Goal: Task Accomplishment & Management: Manage account settings

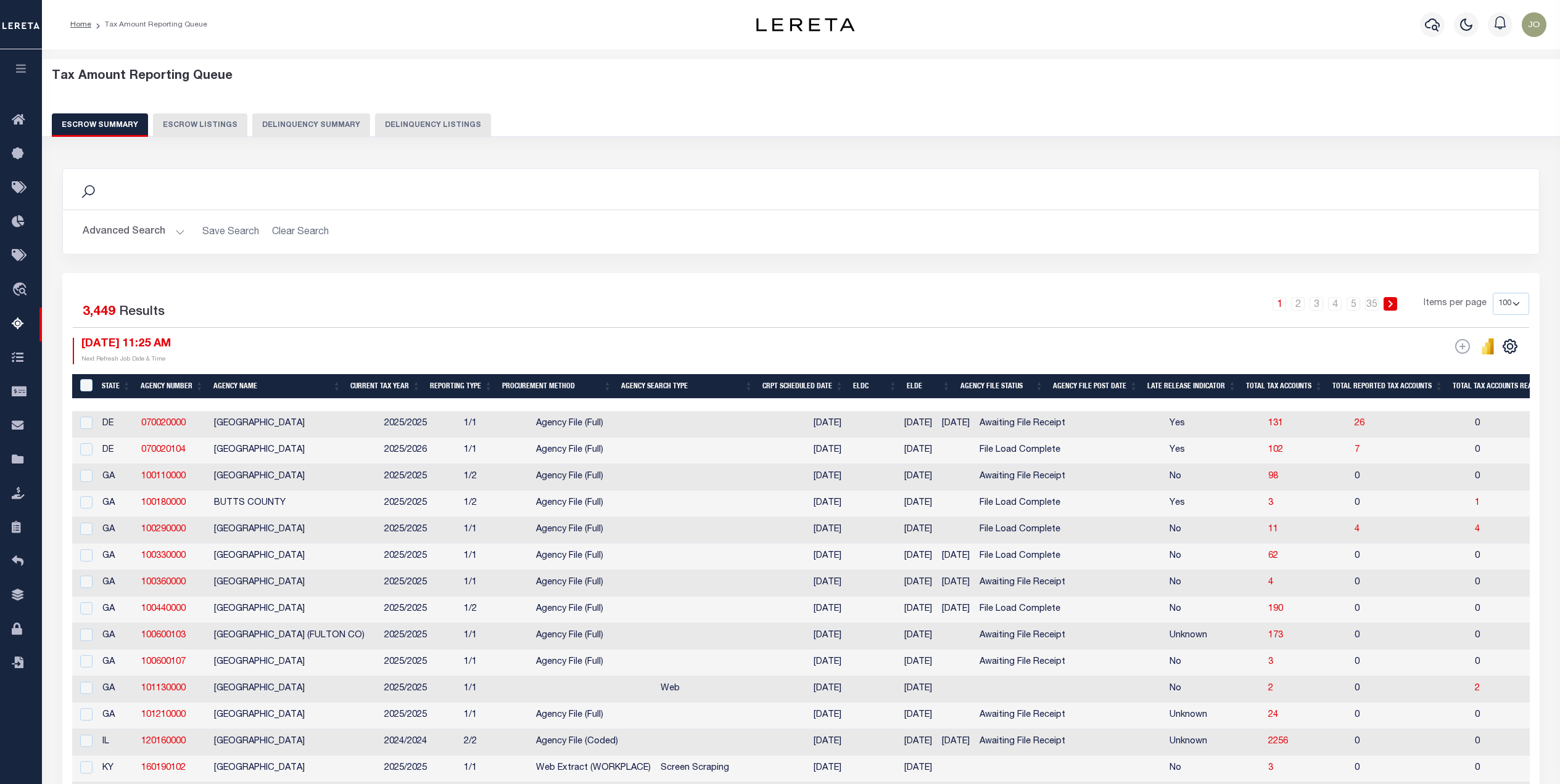
select select "100"
click at [19, 257] on icon at bounding box center [21, 256] width 20 height 15
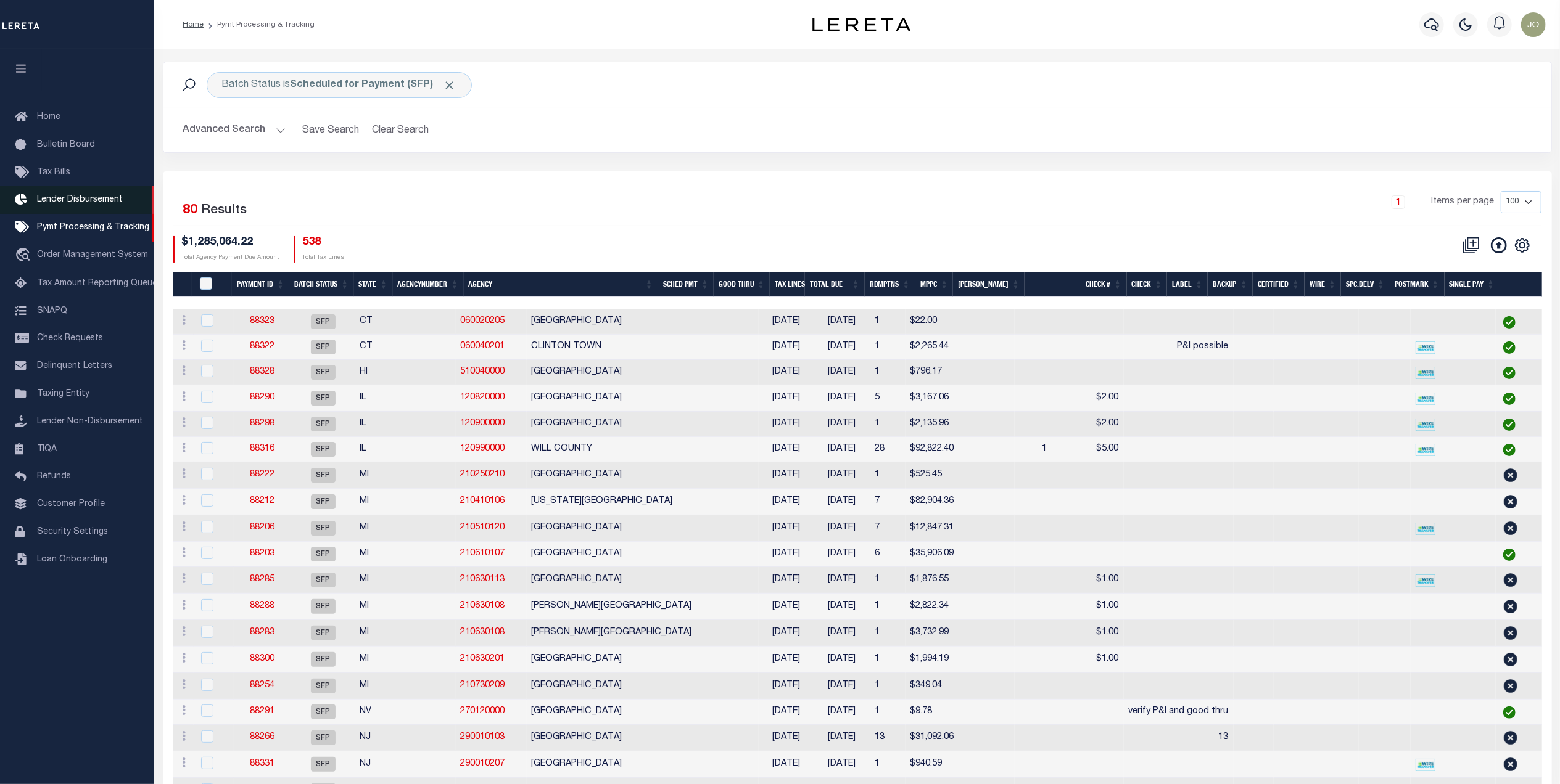
click at [82, 196] on span "Lender Disbursement" at bounding box center [80, 200] width 86 height 9
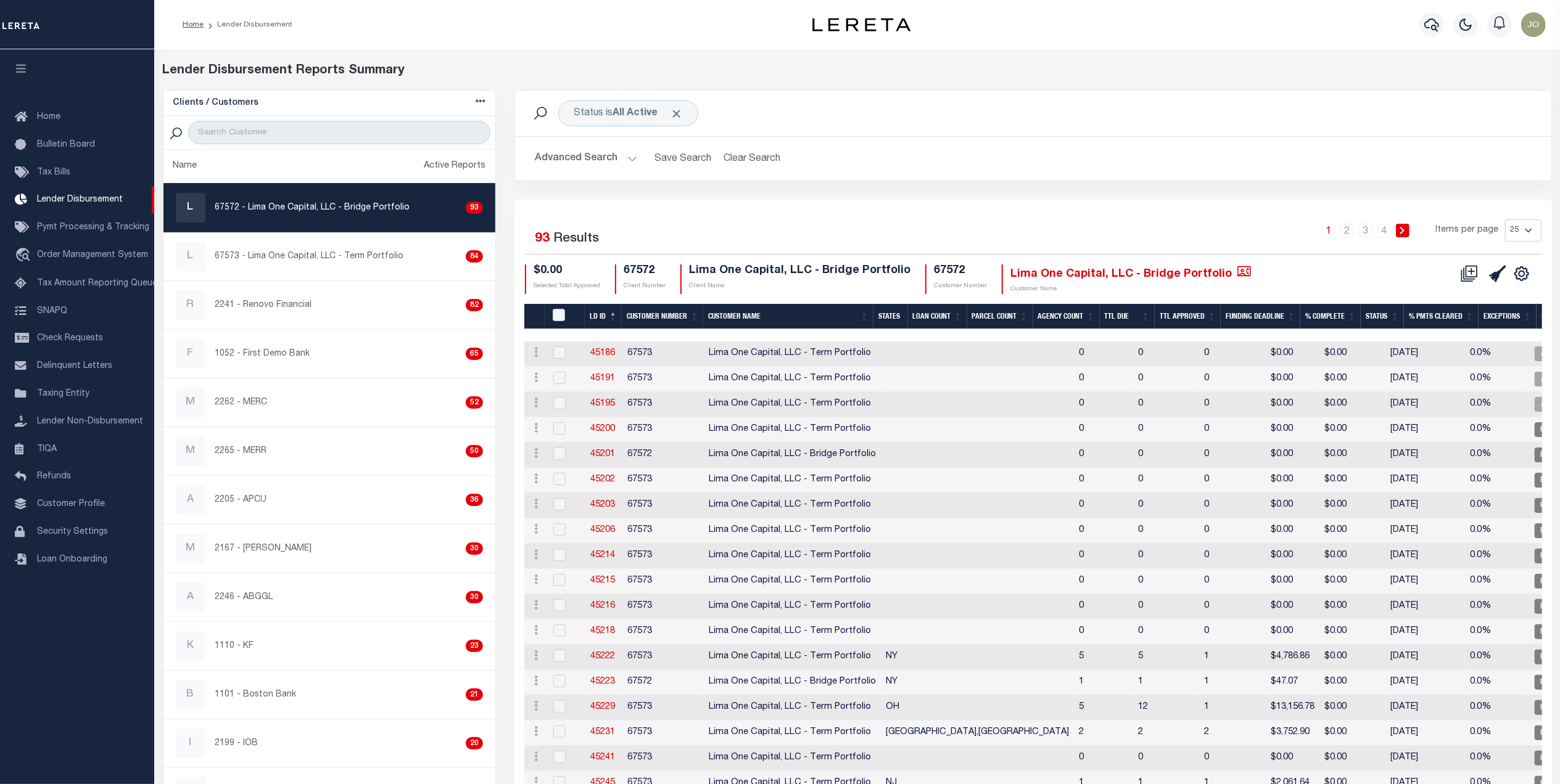
click at [1283, 291] on div "$0.00 Selected Total Approved 67572 Client Number Lima One Capital, LLC - Bridg…" at bounding box center [949, 280] width 847 height 30
click at [561, 353] on input "checkbox" at bounding box center [559, 352] width 12 height 12
checkbox input "true"
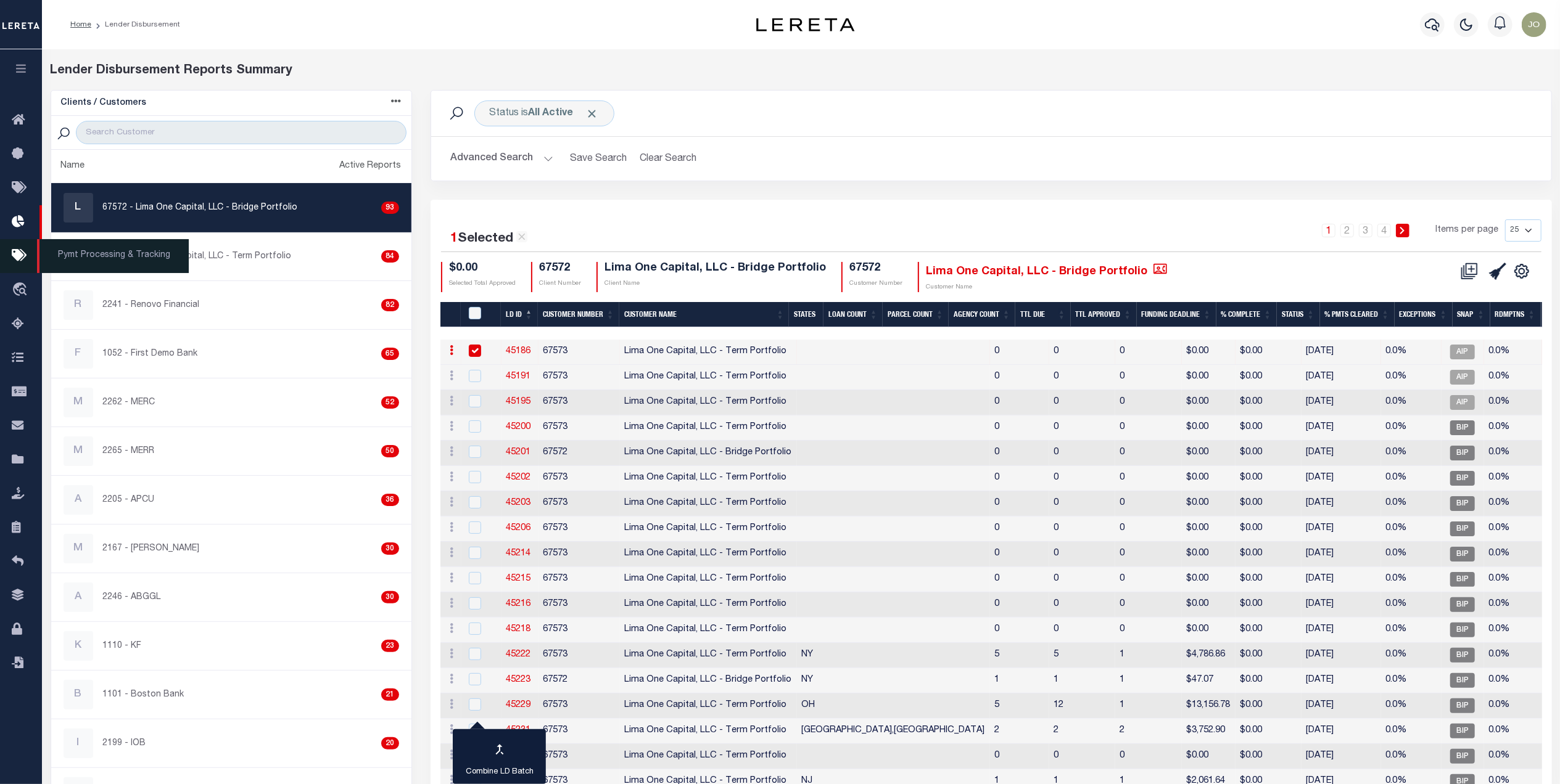
click at [23, 252] on icon at bounding box center [21, 256] width 20 height 15
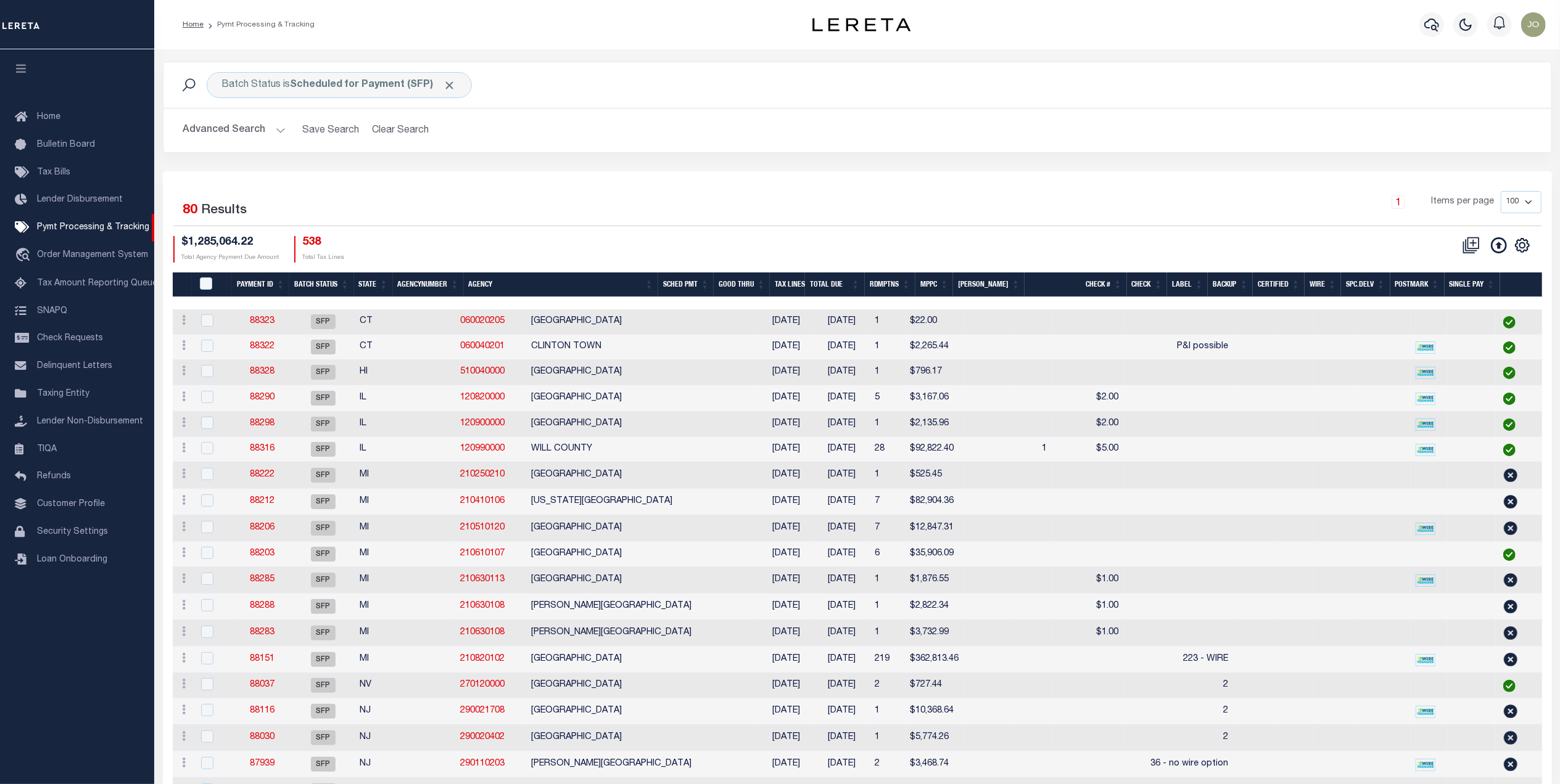
click at [904, 230] on div "Selected 80 Results 1 Items per page 100 200 500 1000 $1,285,064.22 Total Agenc…" at bounding box center [857, 226] width 1388 height 71
click at [1416, 349] on img at bounding box center [1425, 347] width 20 height 12
checkbox input "true"
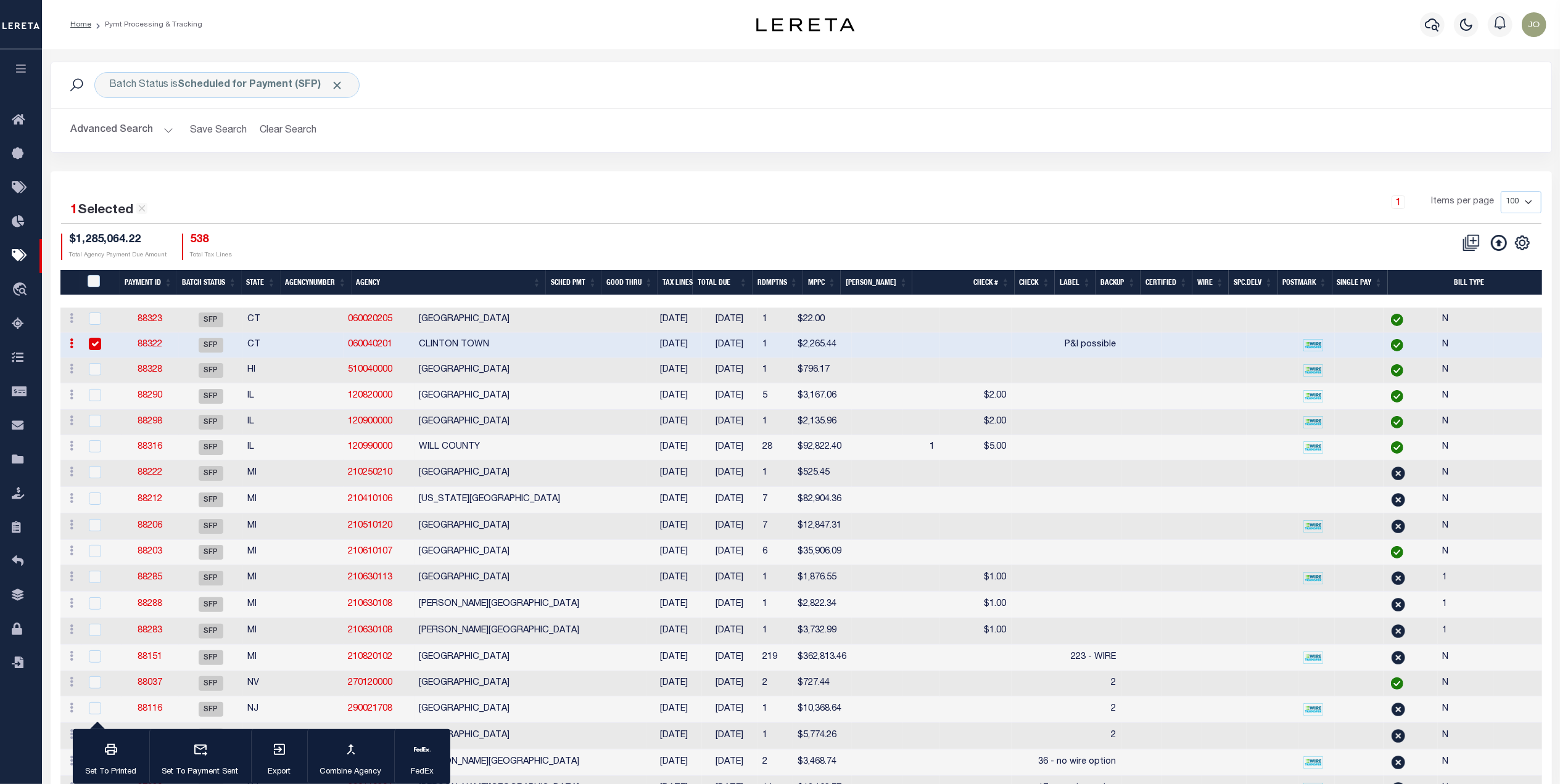
click at [148, 346] on link "88322" at bounding box center [150, 345] width 25 height 9
select select "SFP"
type input "[DATE]"
type input "P&I possible"
type input "Barbara"
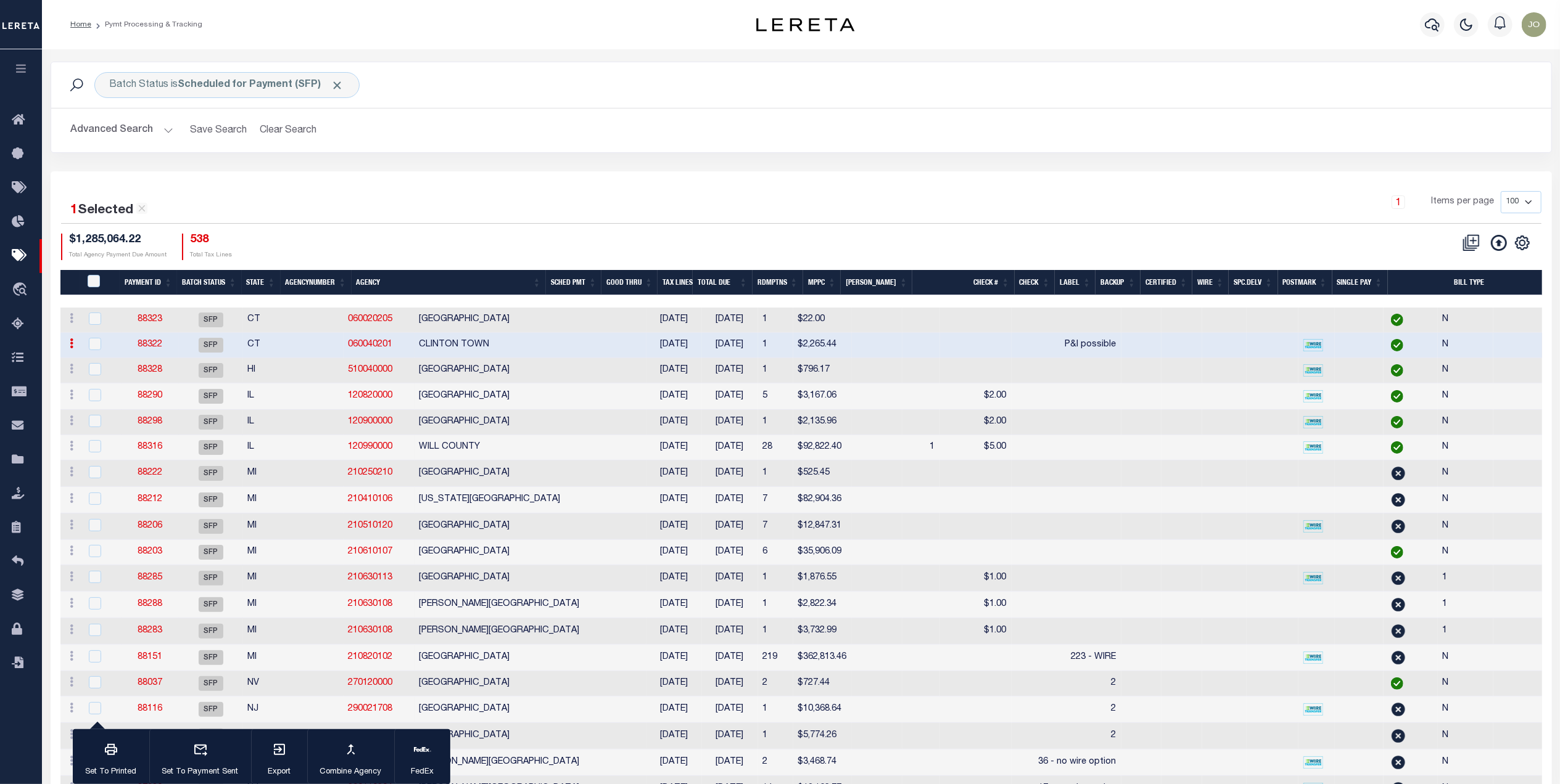
type input "N"
radio input "true"
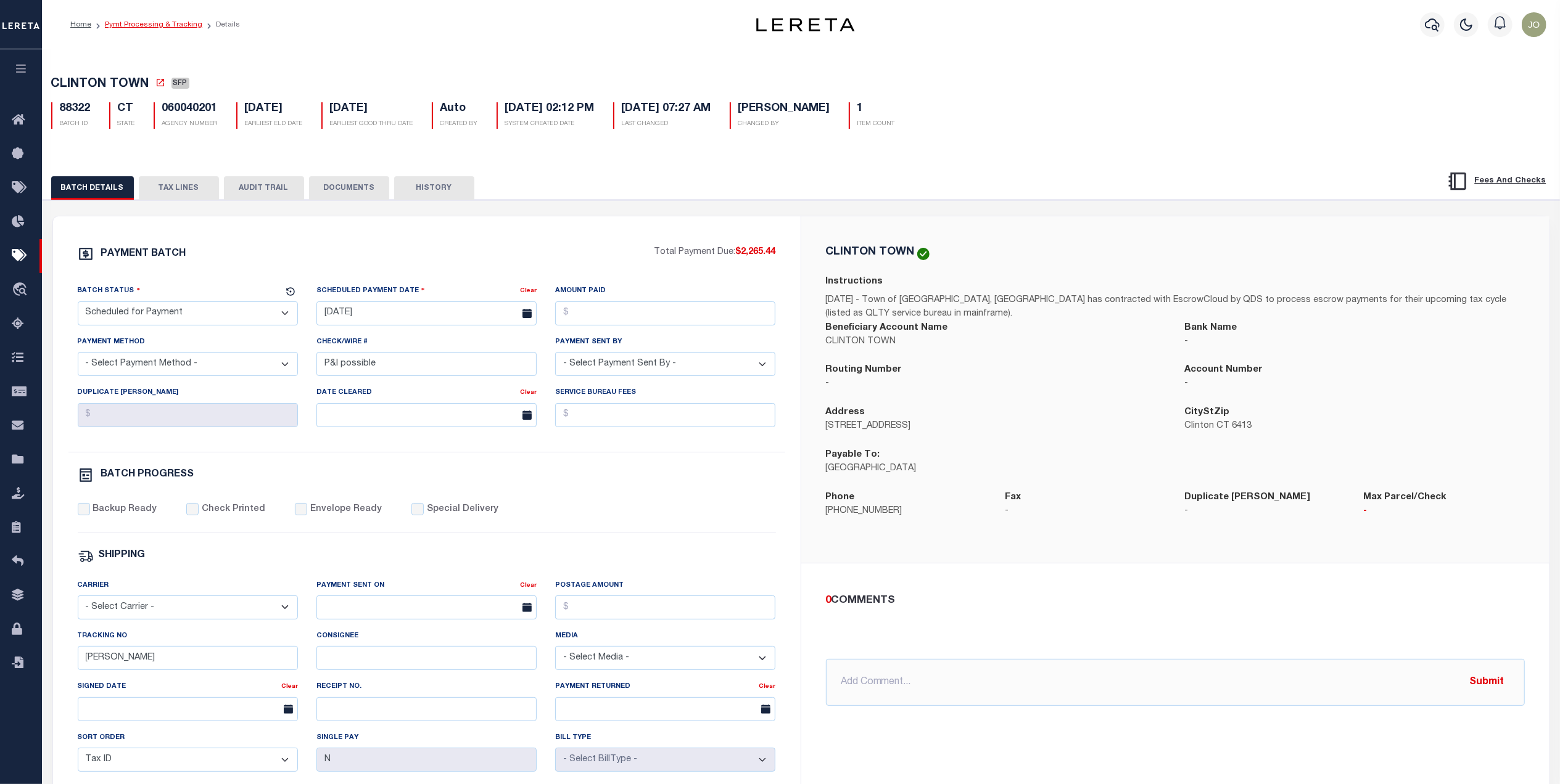
click at [171, 25] on link "Pymt Processing & Tracking" at bounding box center [153, 25] width 98 height 7
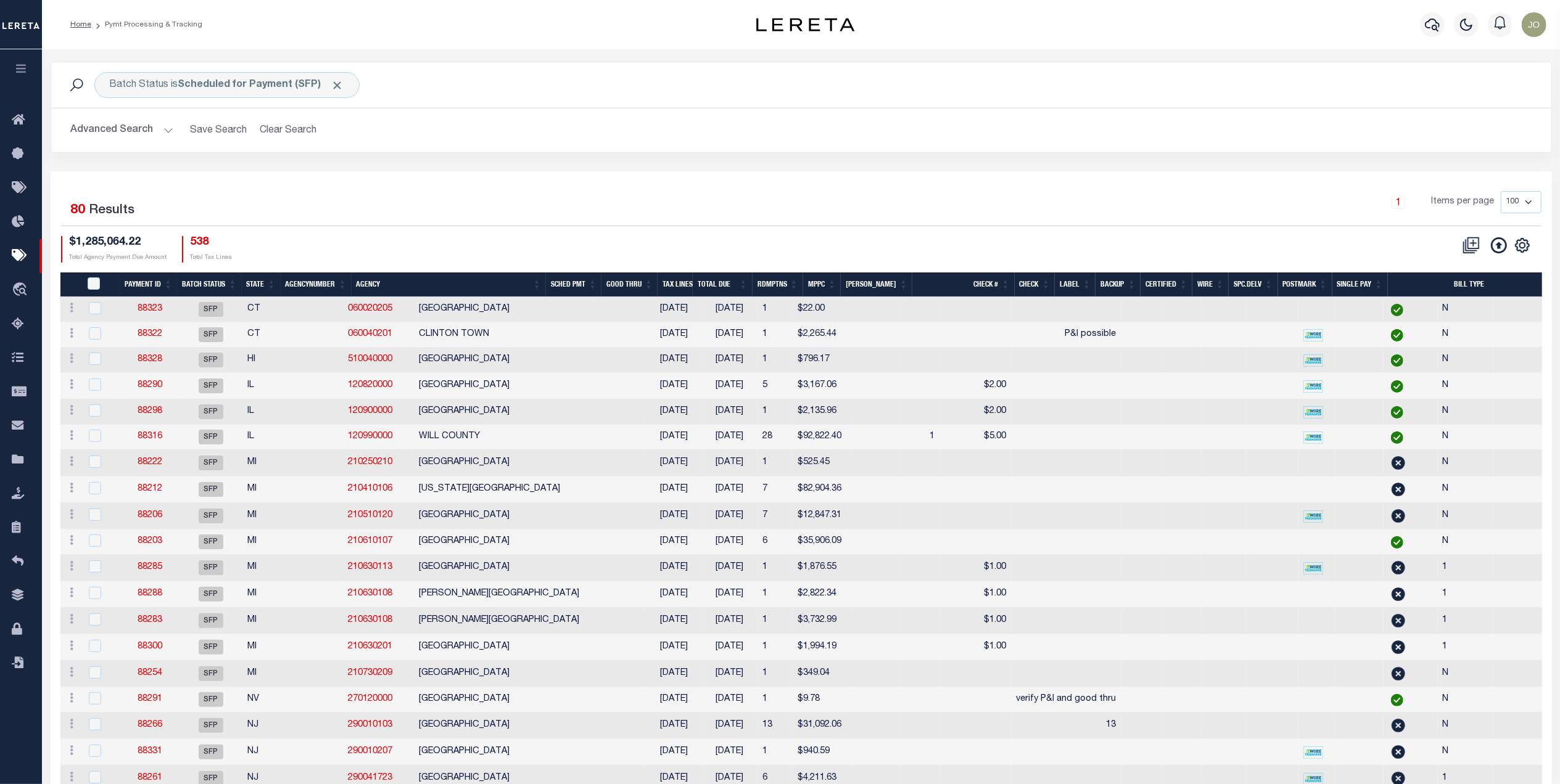
scroll to position [493, 0]
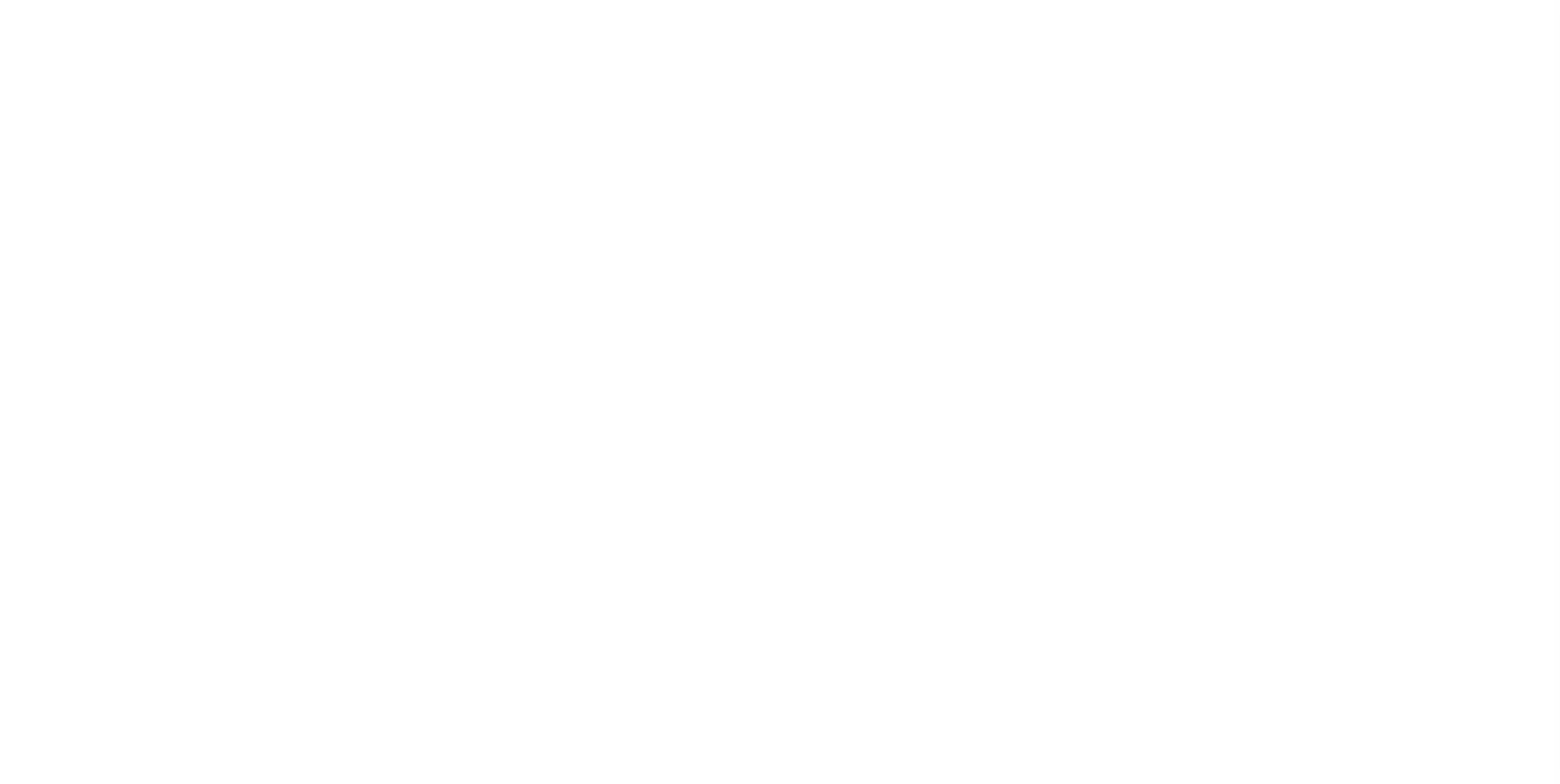
select select "SFP"
select select "CCK"
select select "FDX"
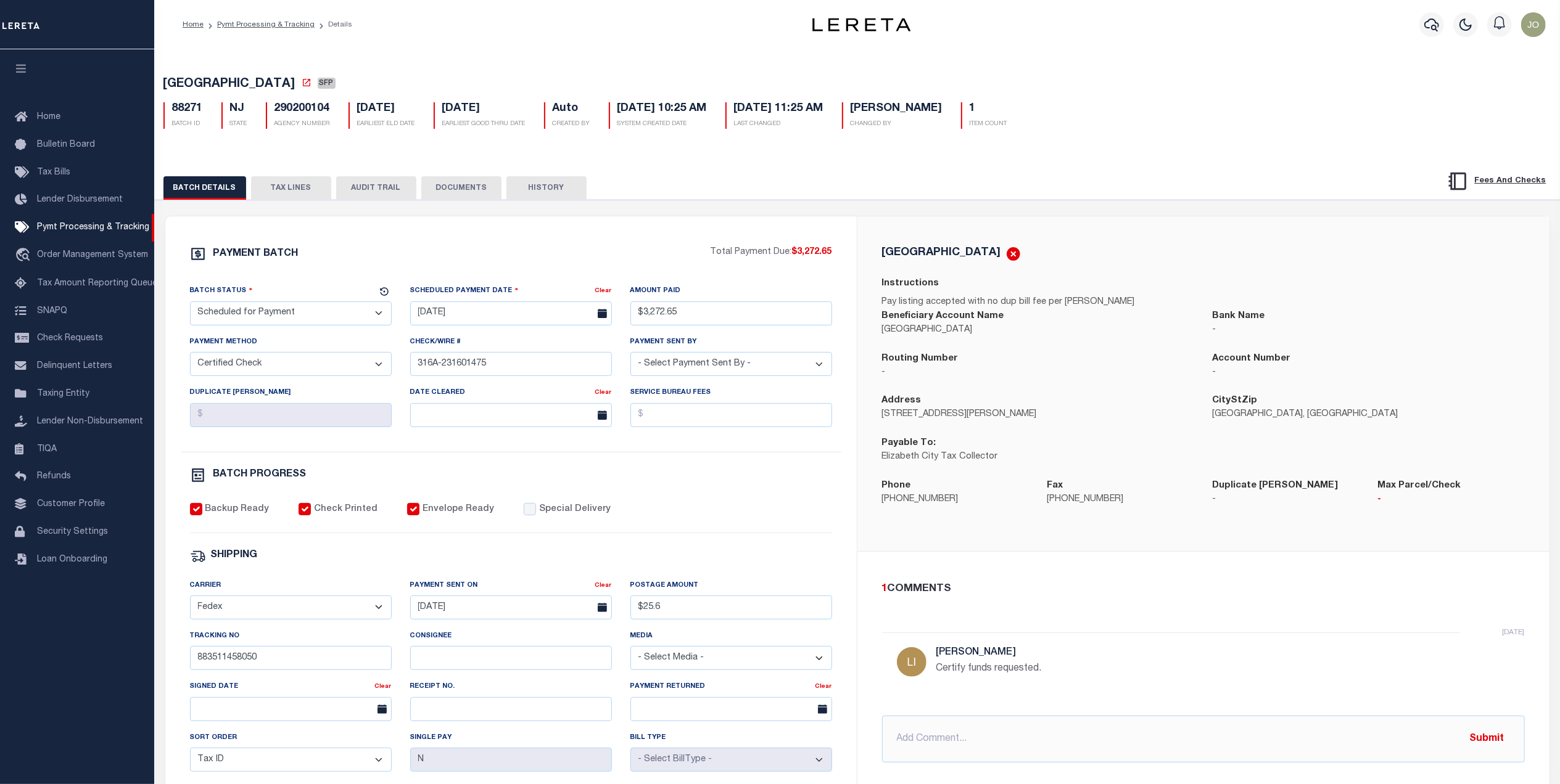
click at [1106, 587] on div "1 COMMENTS" at bounding box center [1201, 589] width 638 height 16
click at [524, 516] on input "Special Delivery" at bounding box center [530, 509] width 12 height 12
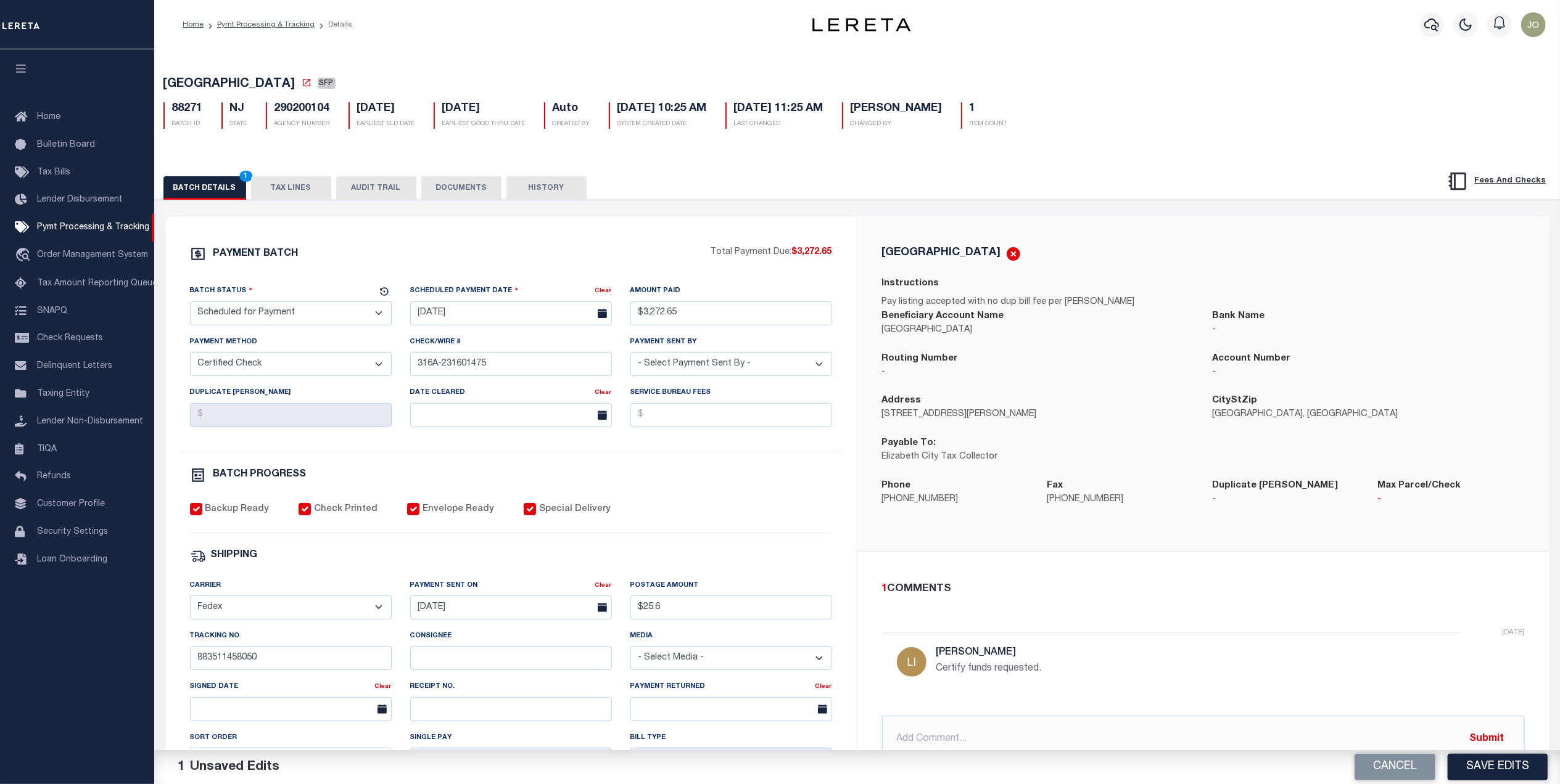
click at [524, 516] on input "Special Delivery" at bounding box center [530, 509] width 12 height 12
checkbox input "false"
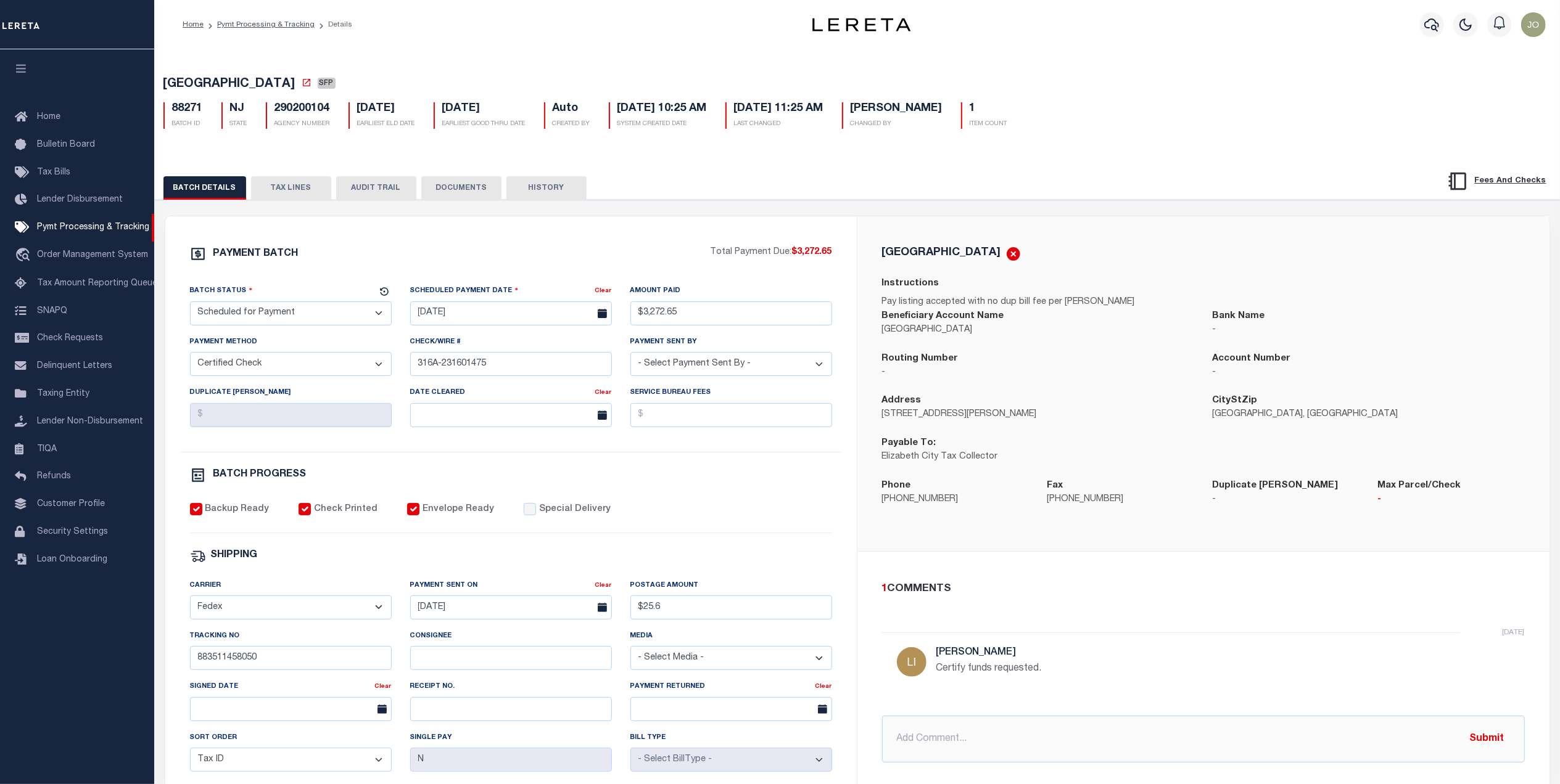
click at [291, 195] on button "TAX LINES" at bounding box center [291, 188] width 80 height 23
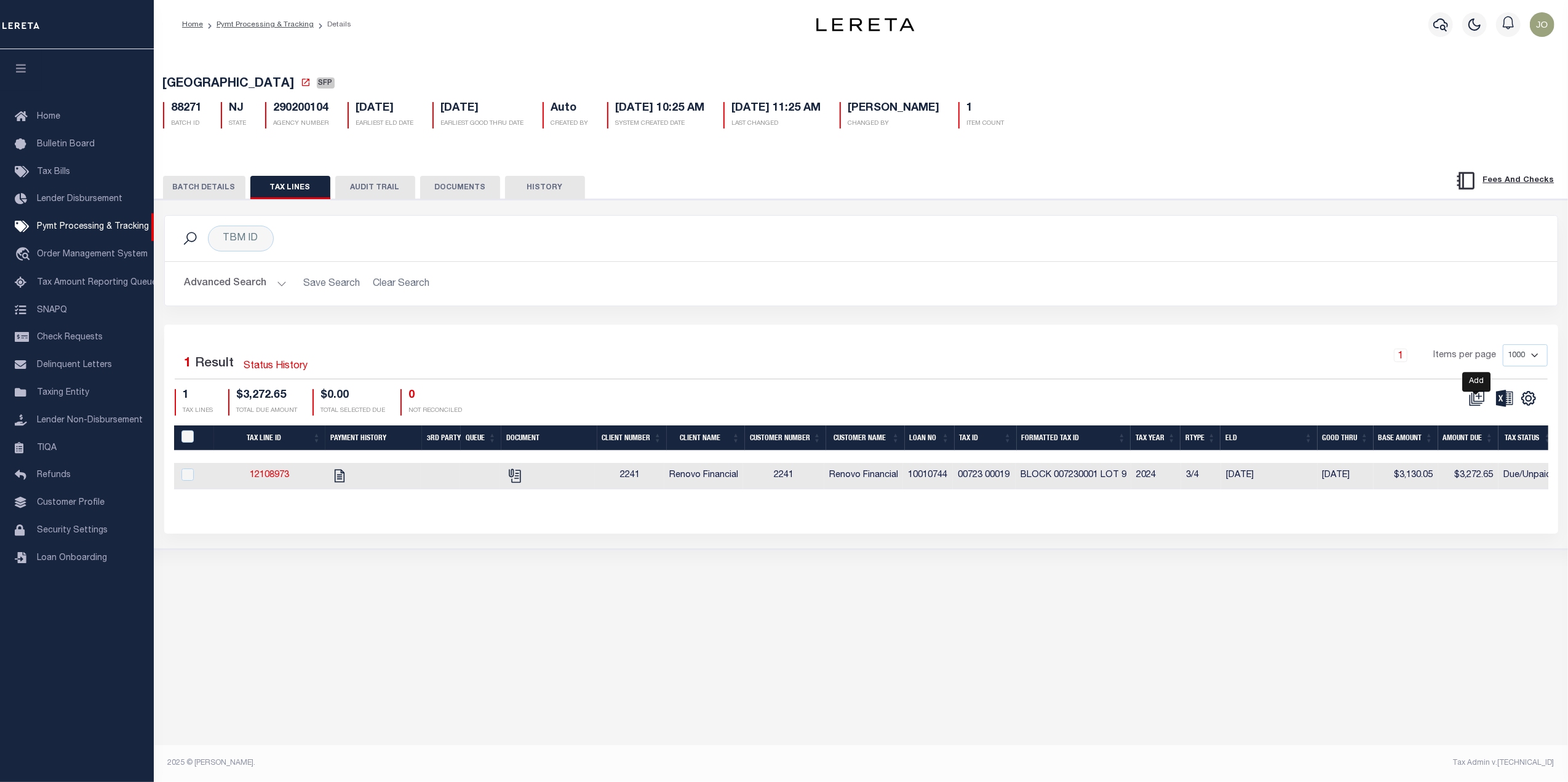
click at [1481, 403] on icon at bounding box center [1479, 396] width 11 height 11
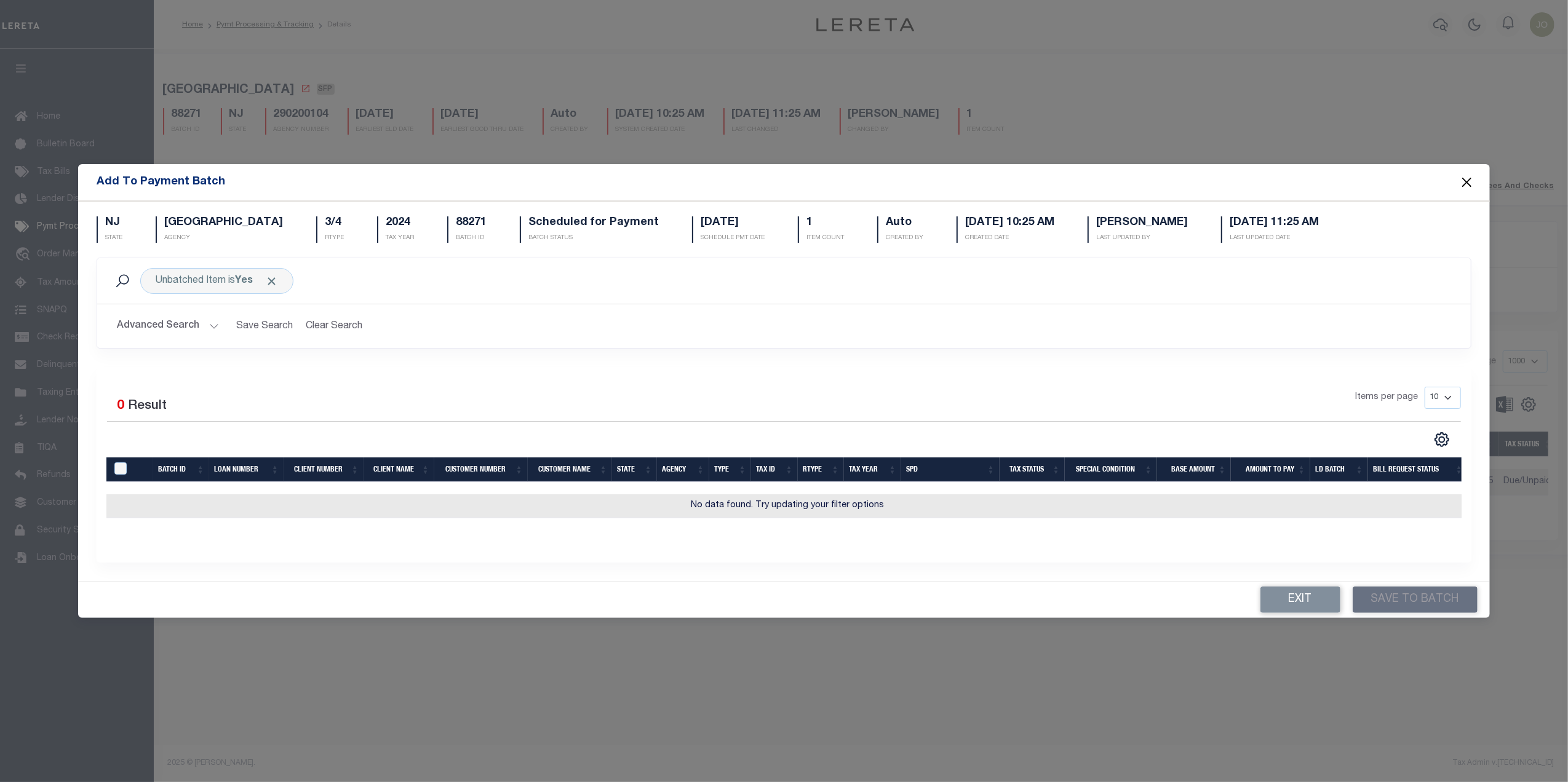
click at [1463, 178] on button "Close" at bounding box center [1466, 182] width 16 height 16
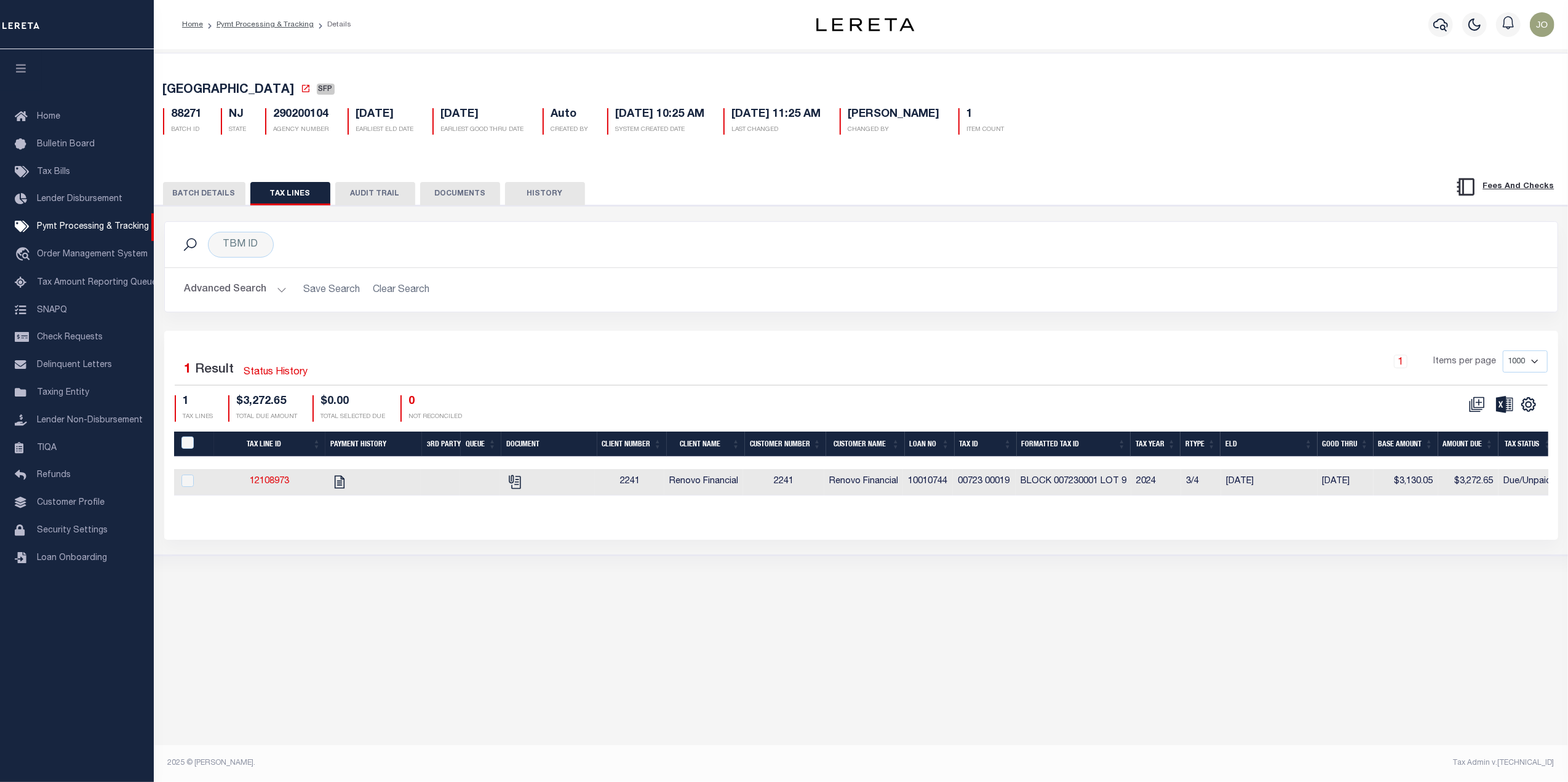
click at [201, 193] on button "BATCH DETAILS" at bounding box center [204, 193] width 82 height 23
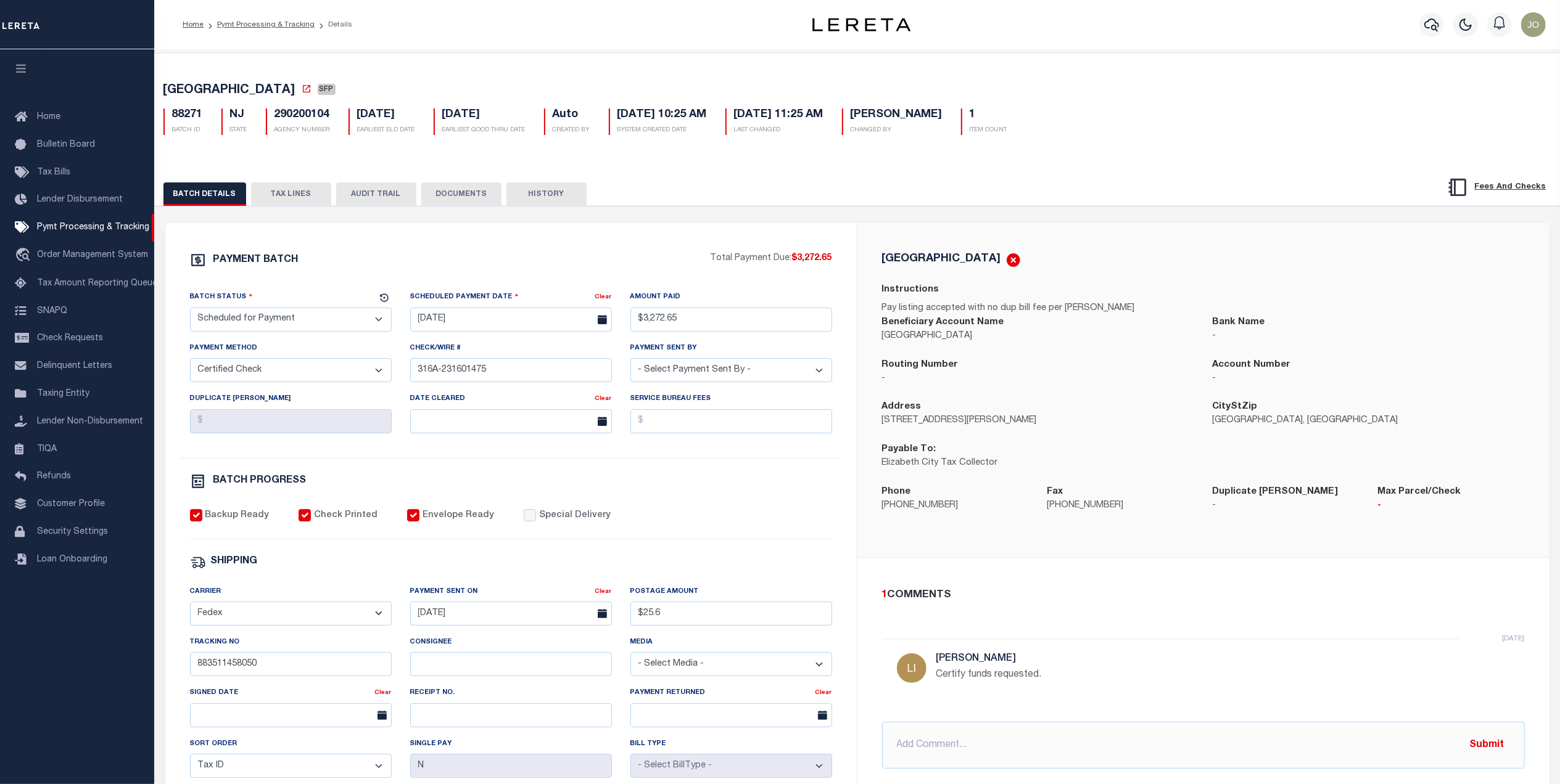
click at [303, 194] on button "TAX LINES" at bounding box center [291, 194] width 80 height 23
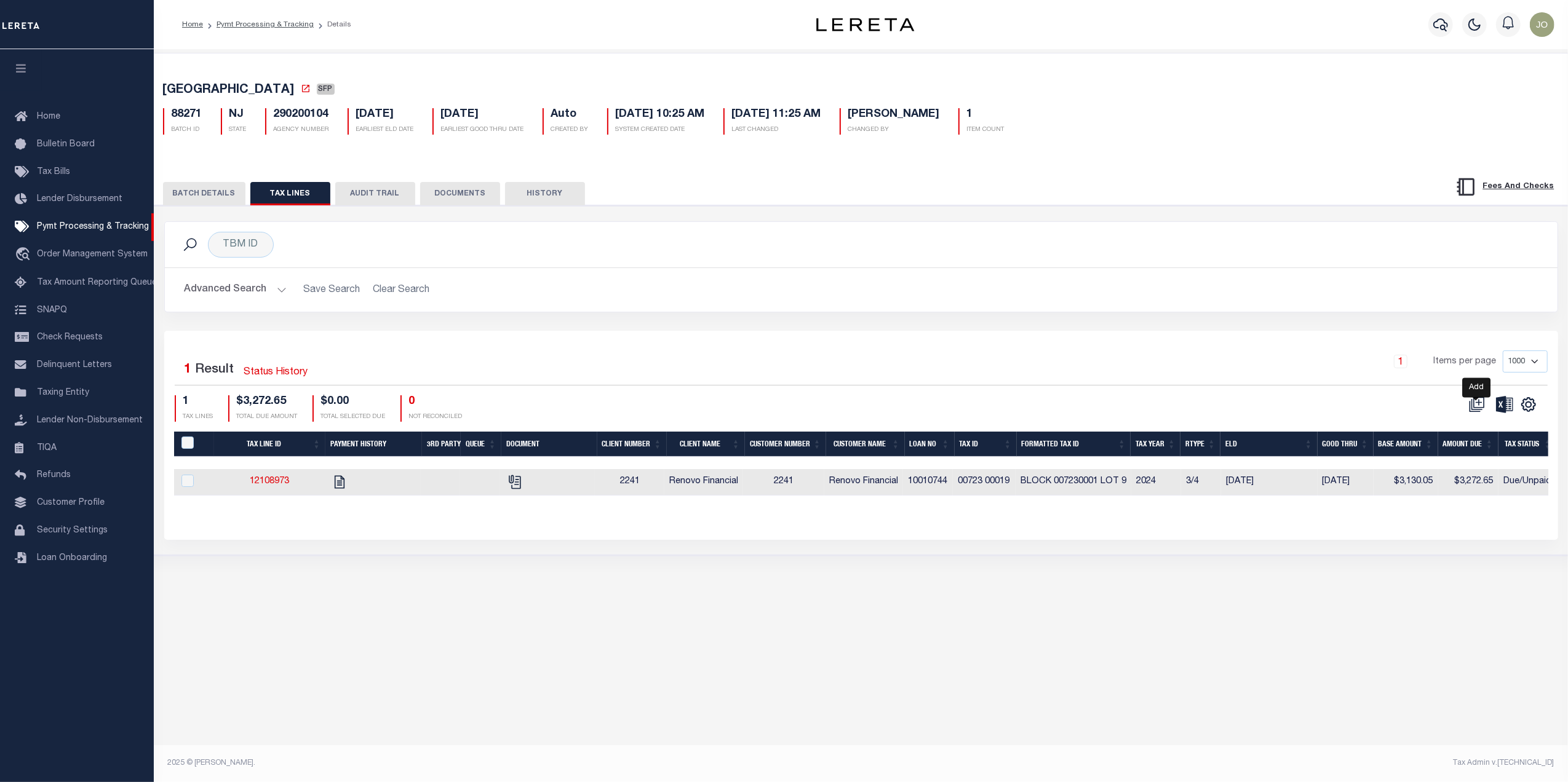
click at [1472, 408] on icon at bounding box center [1477, 405] width 16 height 16
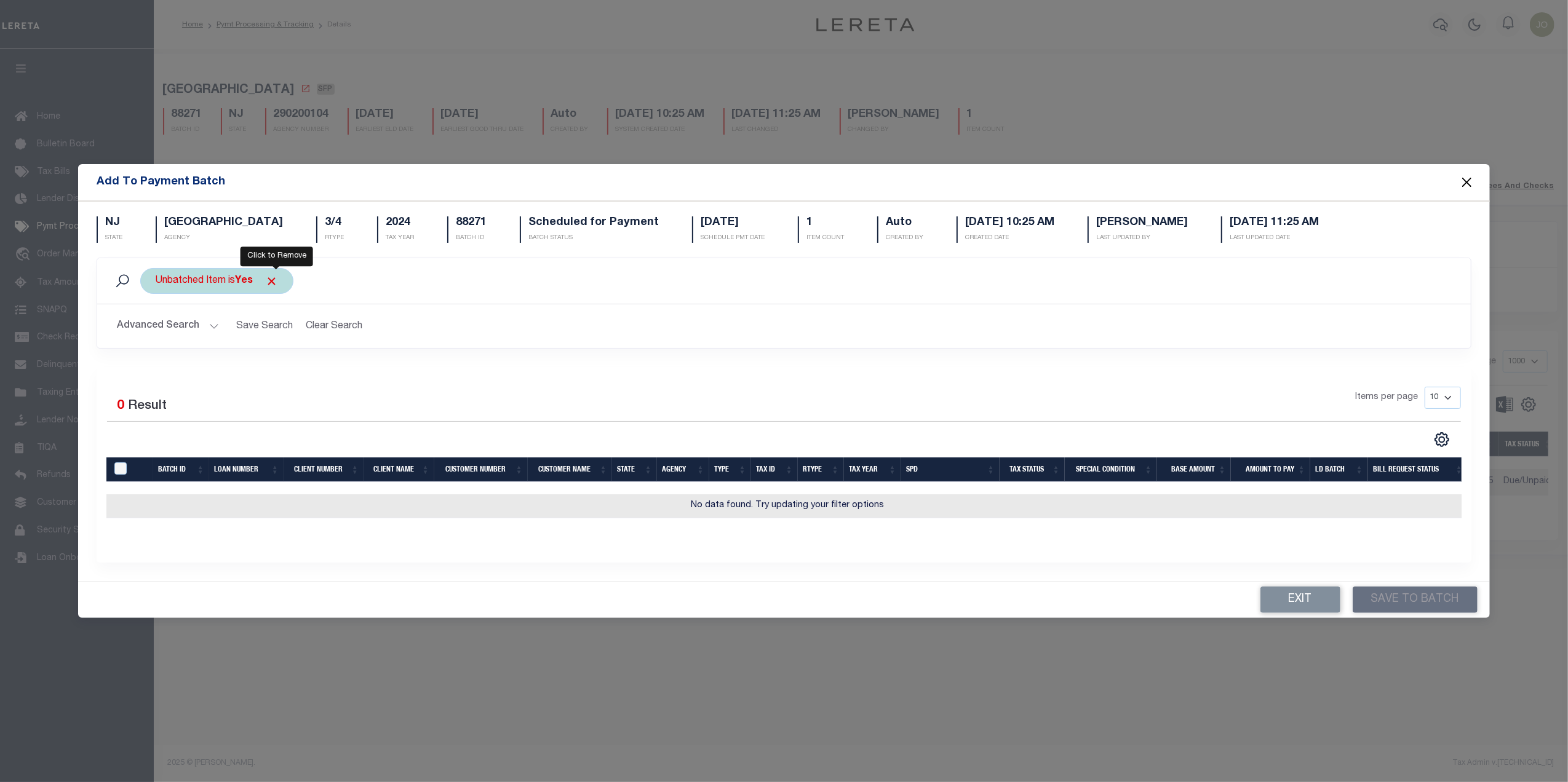
click at [278, 275] on span "Click to Remove" at bounding box center [271, 281] width 13 height 13
click at [1465, 177] on button "Close" at bounding box center [1466, 182] width 16 height 16
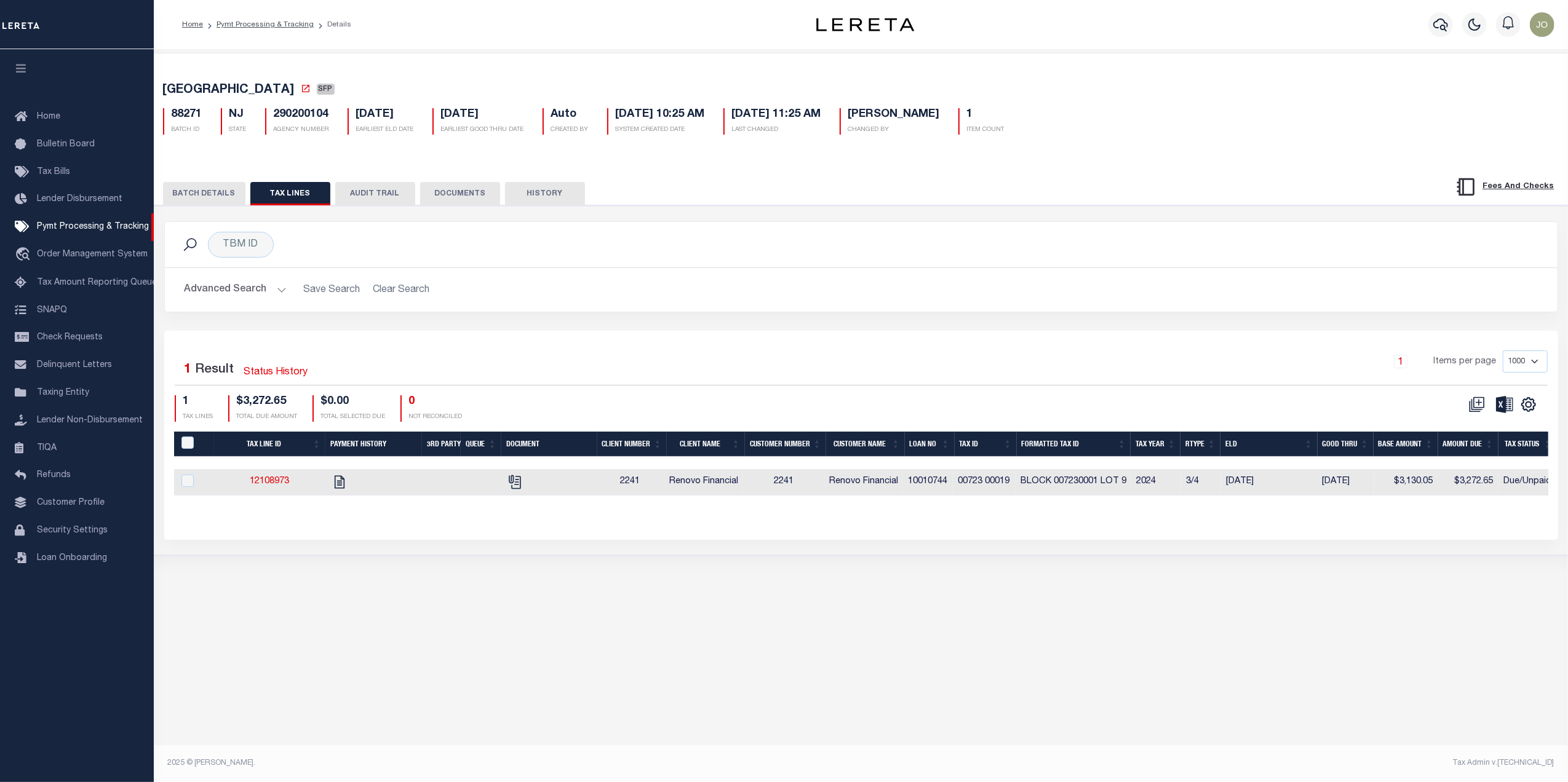
click at [841, 331] on div "TBM ID Search Advanced Search Save Search Clear Search Equals Equals Is Not Equ…" at bounding box center [862, 276] width 1413 height 110
click at [208, 198] on button "BATCH DETAILS" at bounding box center [204, 193] width 82 height 23
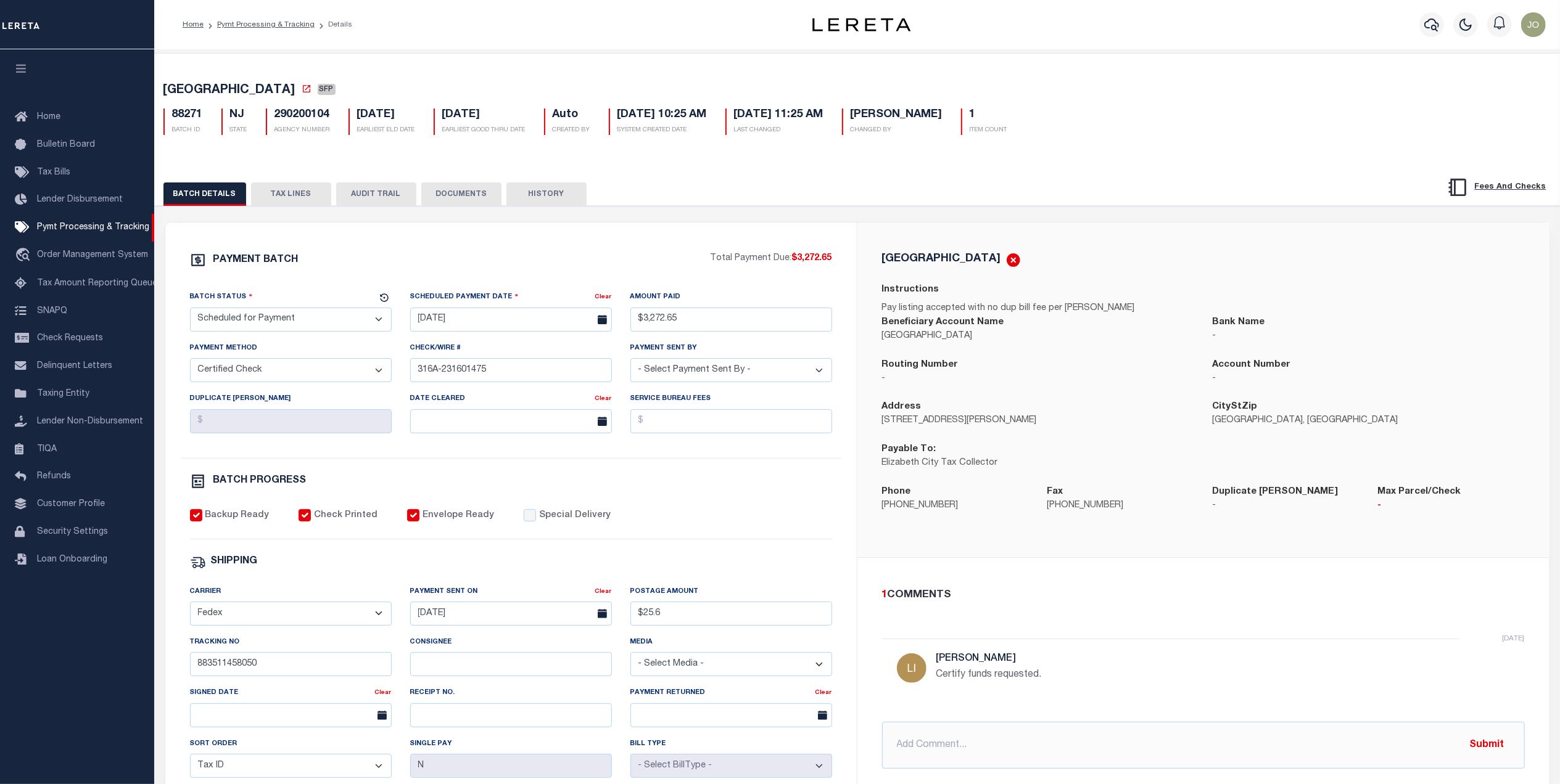
click at [280, 198] on button "TAX LINES" at bounding box center [291, 194] width 80 height 23
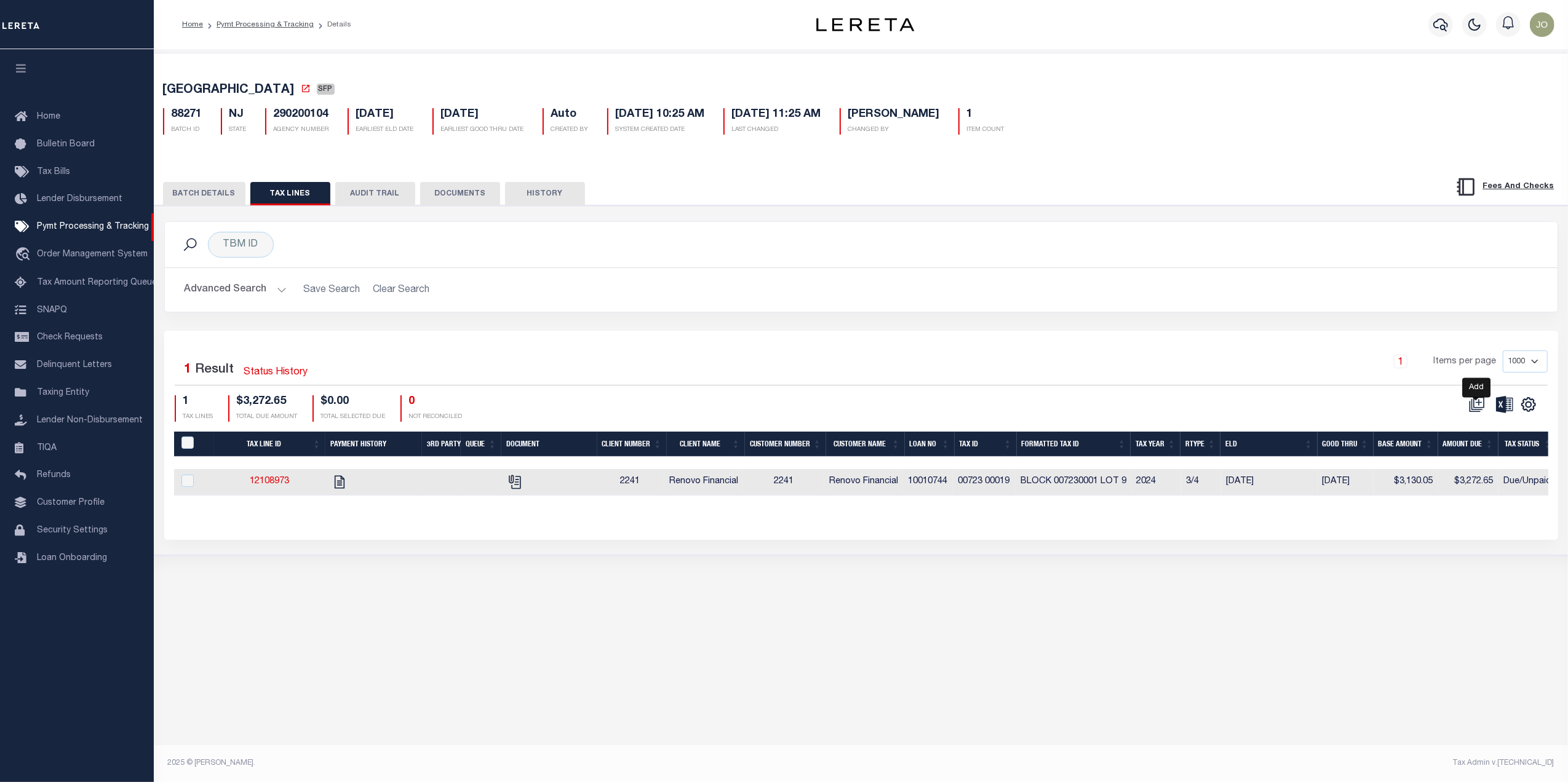
click at [1472, 410] on icon at bounding box center [1477, 405] width 16 height 16
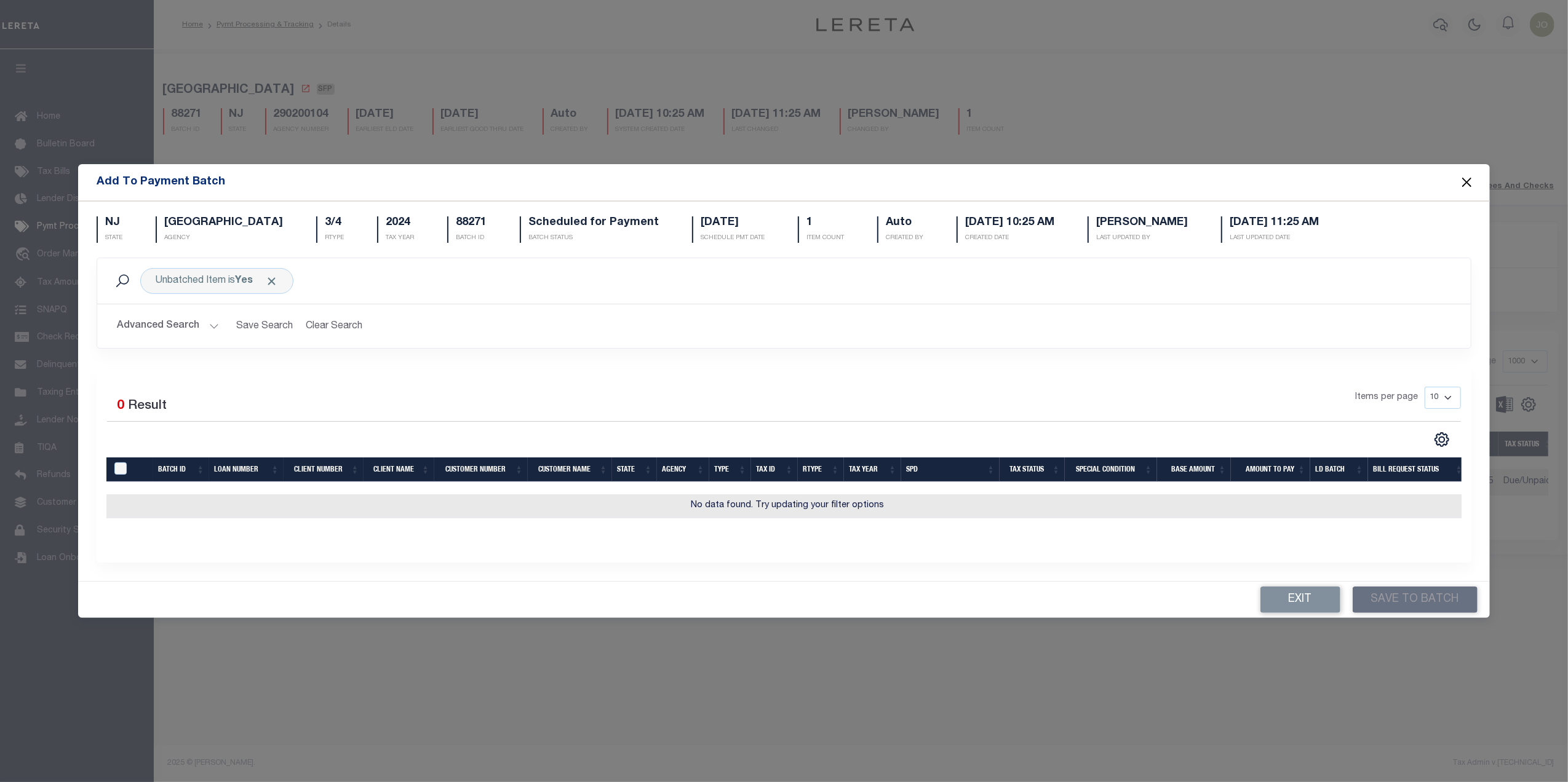
click at [1090, 715] on div "Add To Payment Batch NJ STATE ELIZABETH CITY AGENCY 3/4 RTYPE 2024 TAX YEAR 882…" at bounding box center [784, 391] width 1568 height 782
click at [1467, 175] on button "Close" at bounding box center [1466, 182] width 16 height 16
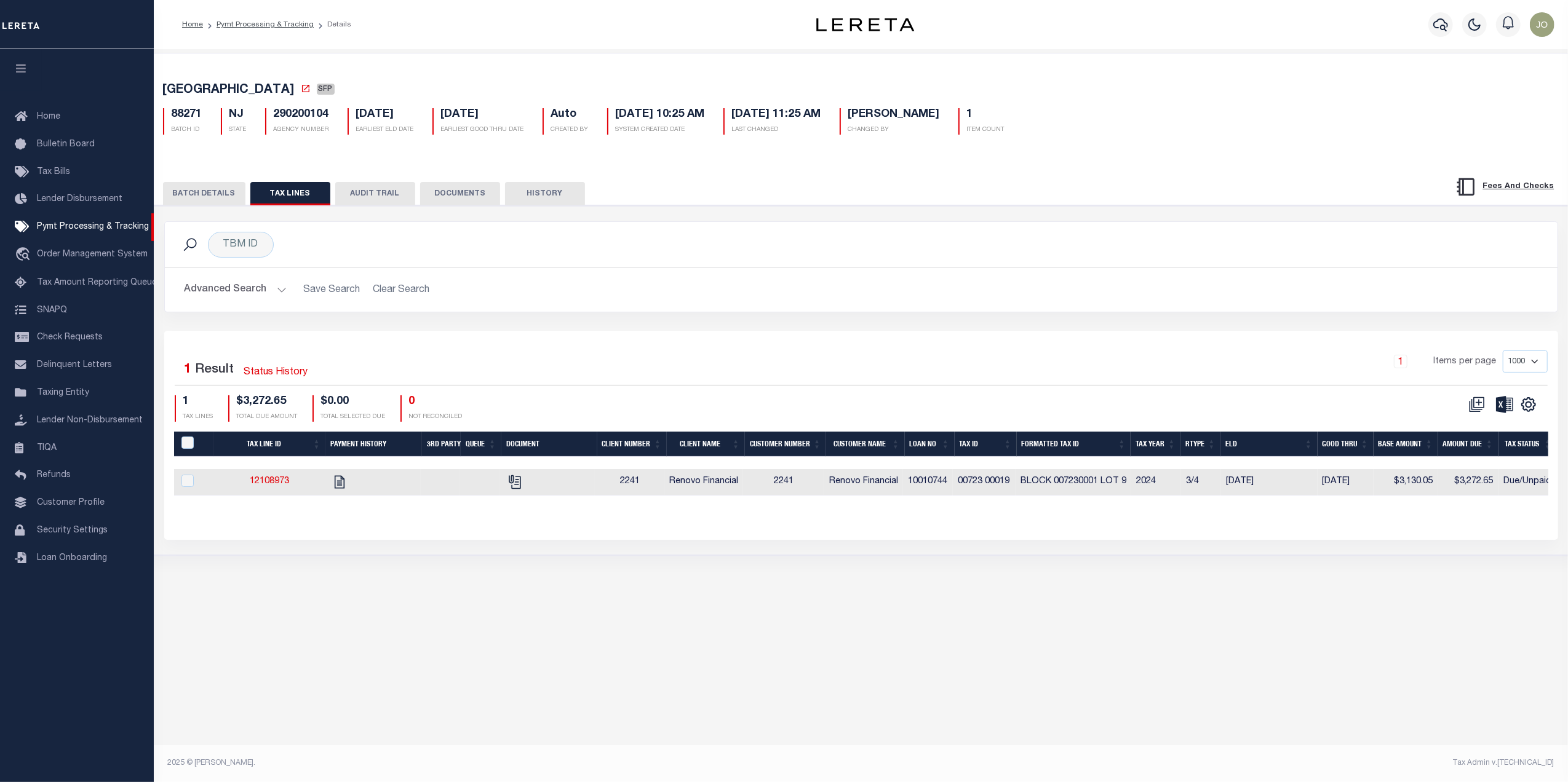
click at [825, 555] on div "PAYMENT BATCH Total Payment Due: $3,272.65 Batch Status" at bounding box center [861, 380] width 1426 height 350
click at [279, 486] on link "12108973" at bounding box center [269, 482] width 40 height 9
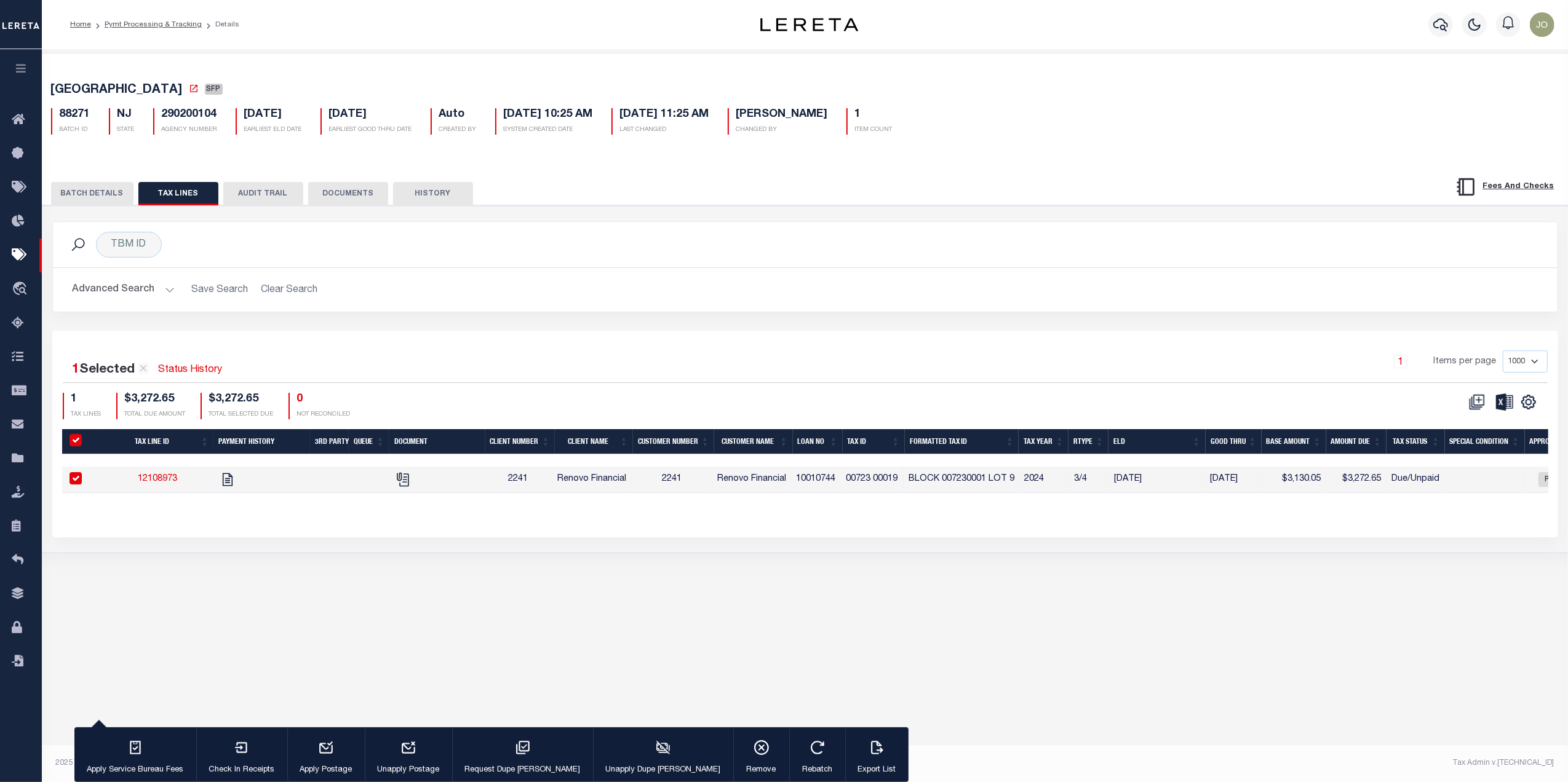
checkbox input "true"
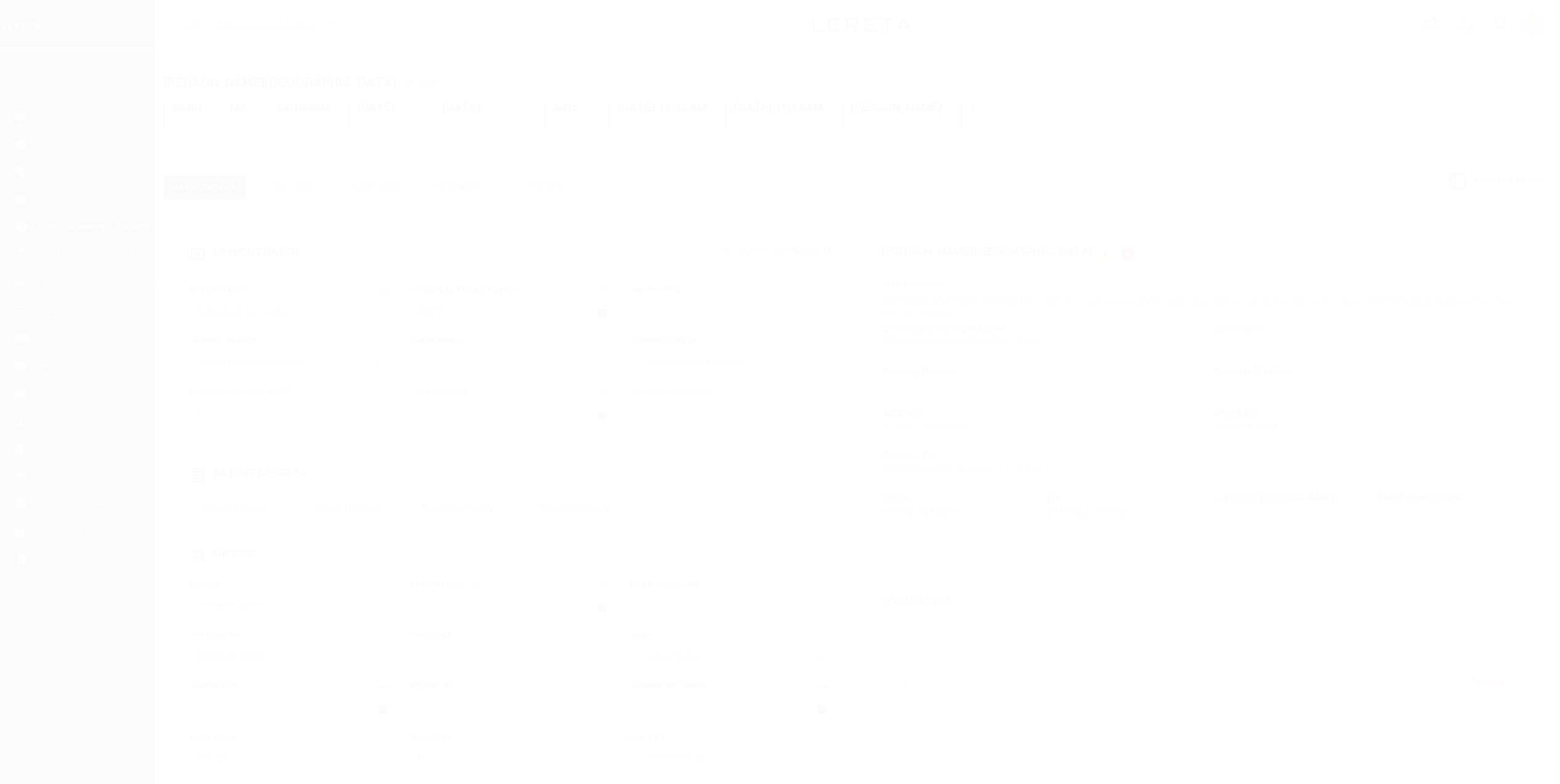
select select "SFP"
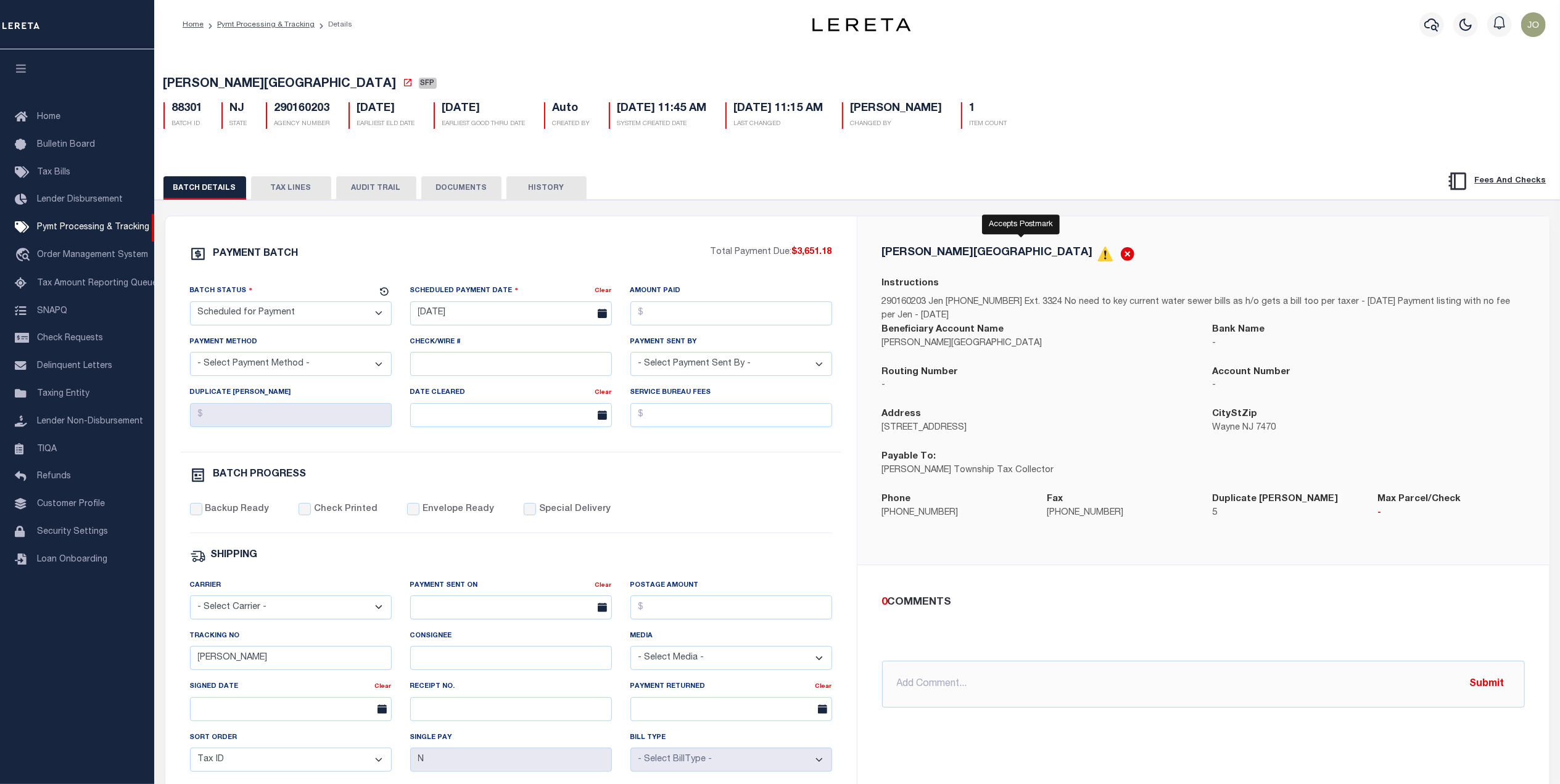
click at [1121, 261] on icon at bounding box center [1127, 255] width 14 height 14
click at [1098, 260] on icon at bounding box center [1106, 254] width 16 height 16
click at [994, 286] on div "Instructions 290160203 Jen 973-694-1800 Ext. 3324 No need to key current water …" at bounding box center [1203, 299] width 643 height 46
click at [702, 555] on div "SHIPPING" at bounding box center [512, 556] width 643 height 16
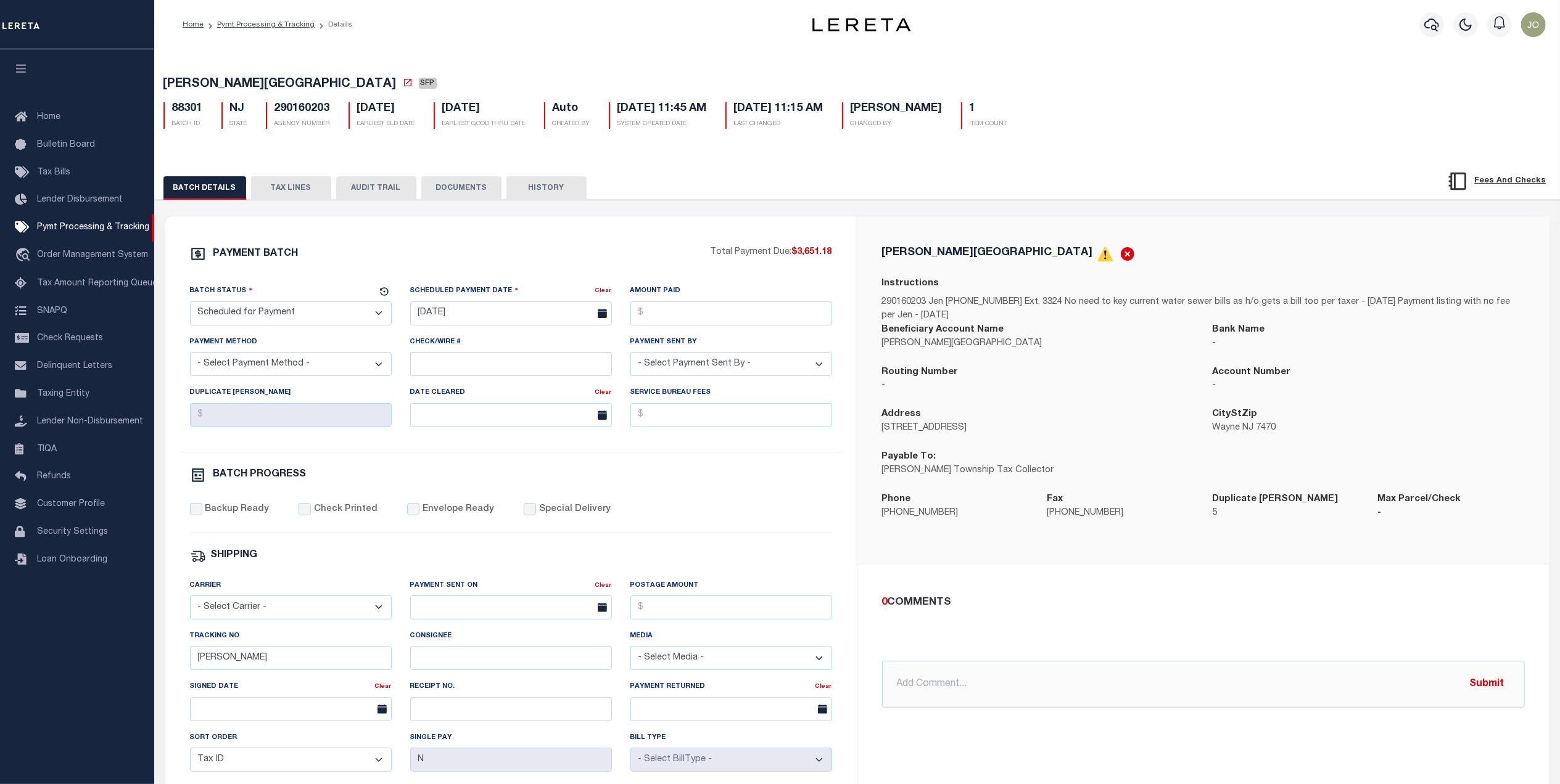
click at [702, 555] on div "SHIPPING" at bounding box center [512, 556] width 643 height 16
click at [410, 514] on input "Envelope Ready" at bounding box center [413, 509] width 12 height 12
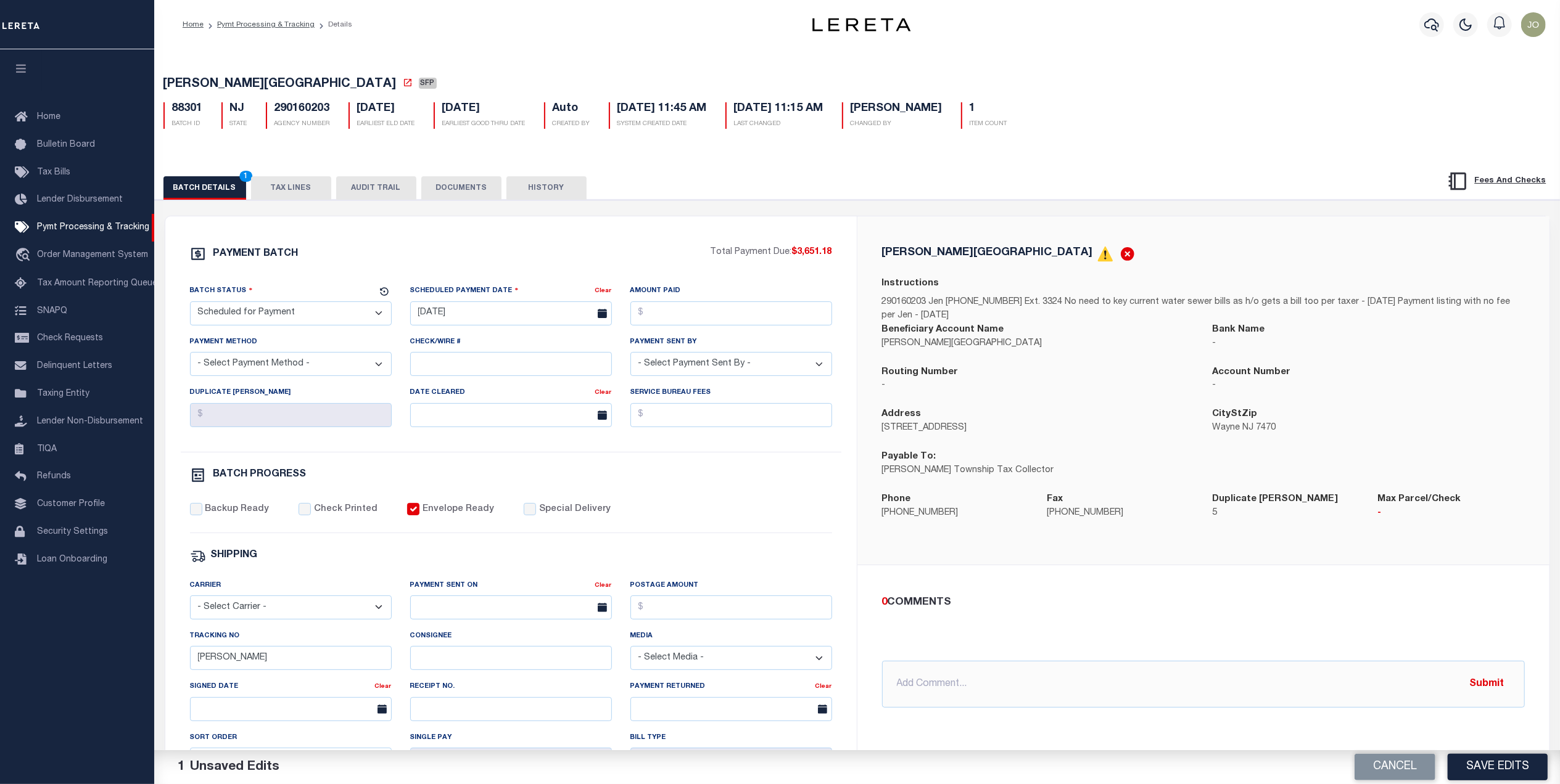
click at [407, 516] on input "Envelope Ready" at bounding box center [413, 509] width 12 height 12
checkbox input "false"
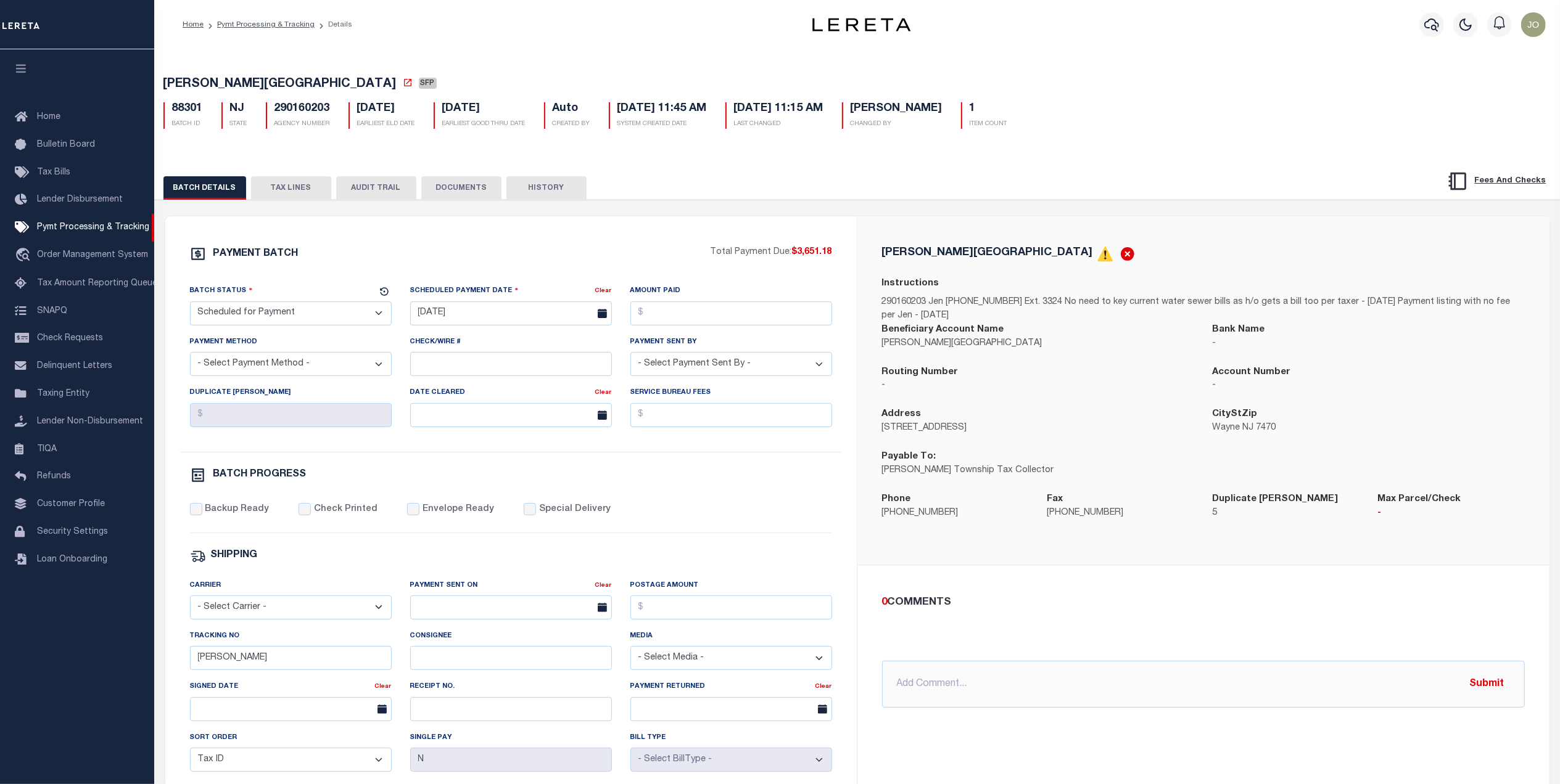
click at [572, 481] on div "BATCH PROGRESS" at bounding box center [512, 475] width 643 height 16
click at [363, 320] on select "- Select Status - Scheduled for Payment Ready For Payment Payment Sent Cleared …" at bounding box center [291, 313] width 202 height 24
click at [596, 483] on div "BATCH PROGRESS" at bounding box center [512, 475] width 643 height 16
click at [383, 617] on select "- Select Carrier - E-mail Fax Fedex FTP Other UPS USPS" at bounding box center [291, 608] width 202 height 24
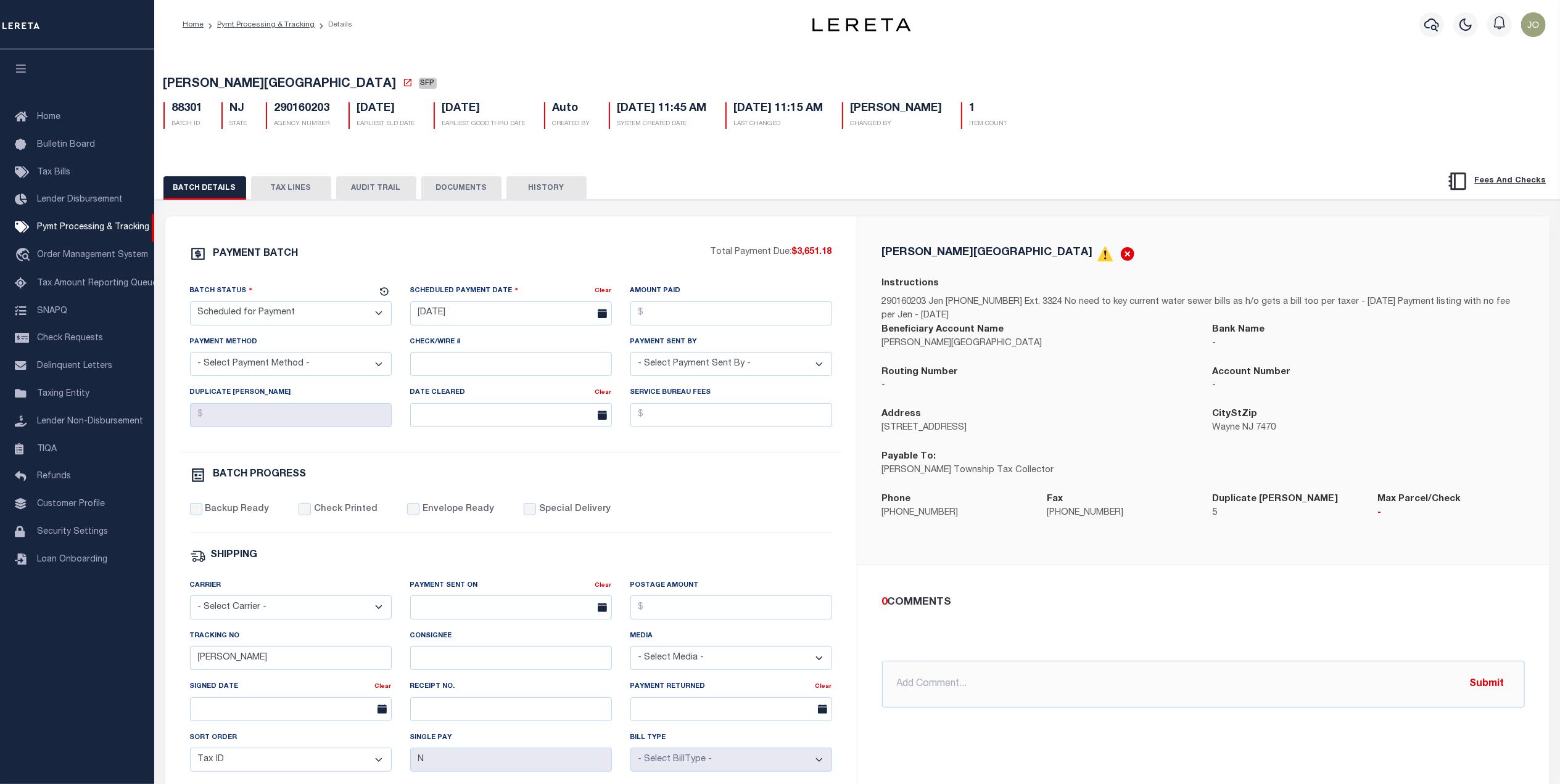
click at [383, 617] on select "- Select Carrier - E-mail Fax Fedex FTP Other UPS USPS" at bounding box center [291, 608] width 202 height 24
click at [450, 564] on div "SHIPPING" at bounding box center [512, 556] width 643 height 16
click at [842, 380] on div "PAYMENT BATCH Total Payment Due: $3,651.18 Batch Status" at bounding box center [511, 577] width 692 height 722
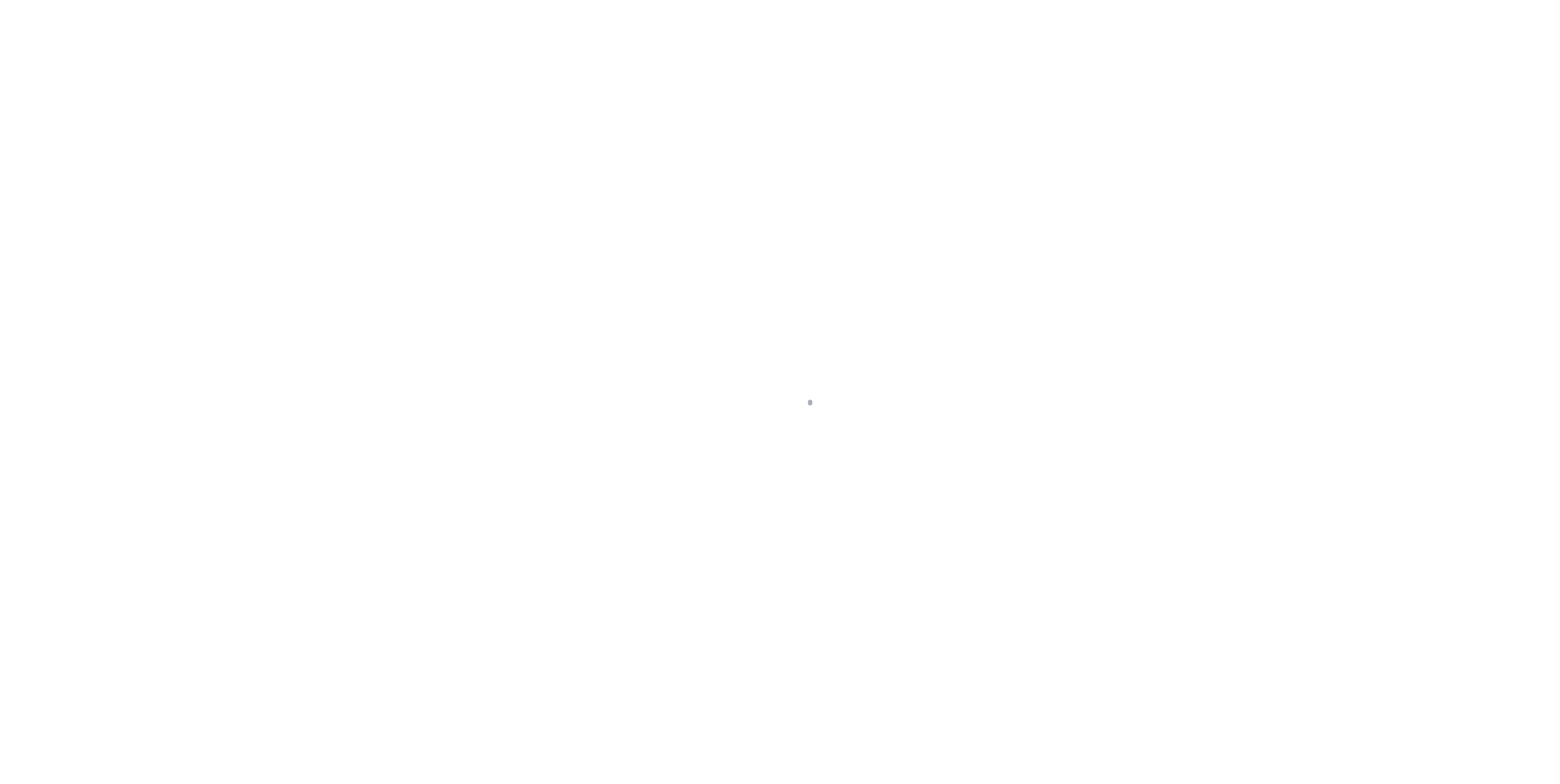
select select "DUE"
